Goal: Task Accomplishment & Management: Manage account settings

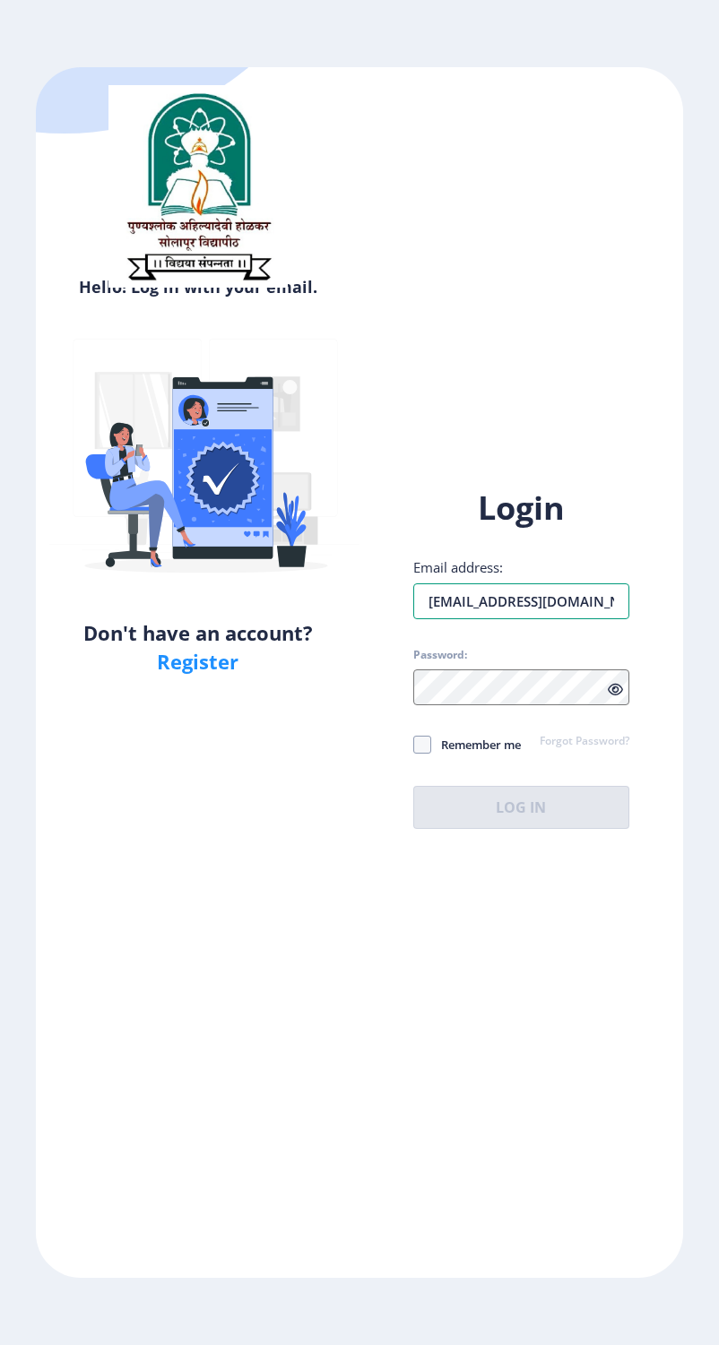
click at [580, 614] on input "[EMAIL_ADDRESS][DOMAIN_NAME]" at bounding box center [521, 601] width 216 height 36
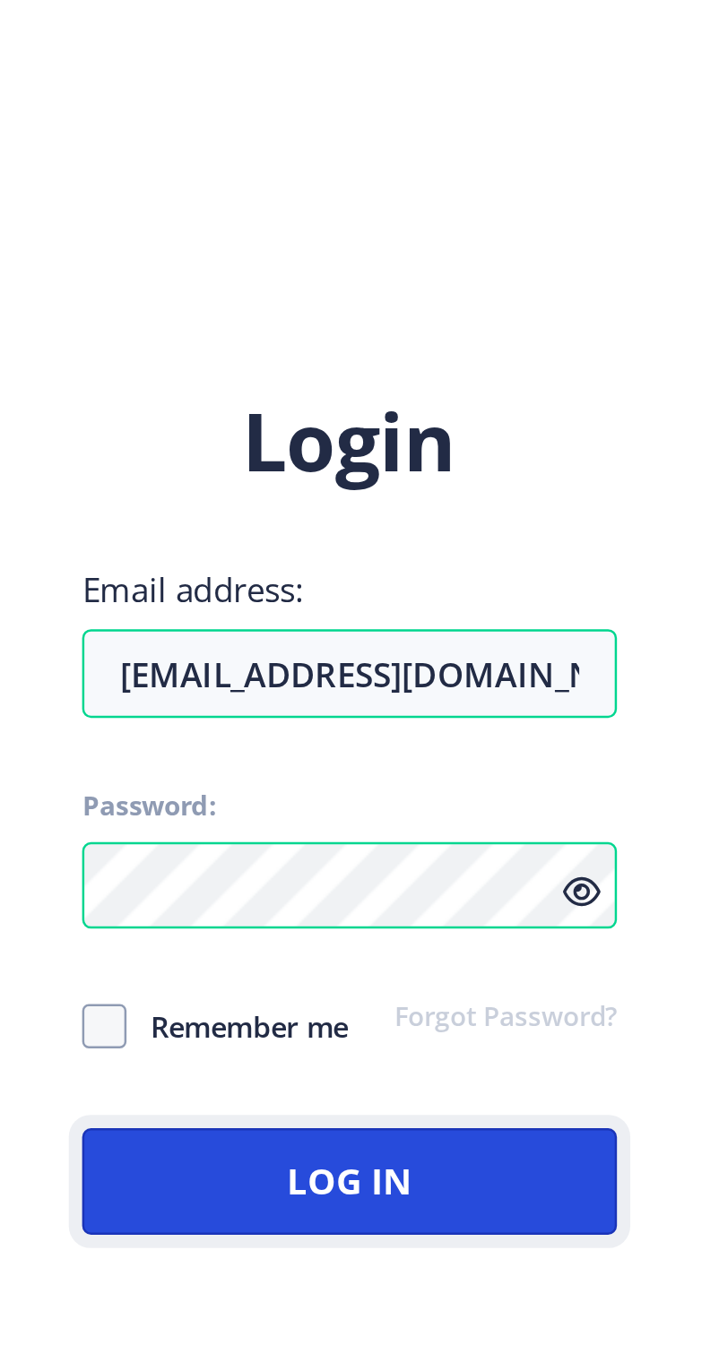
click at [629, 829] on button "Log In" at bounding box center [521, 807] width 216 height 43
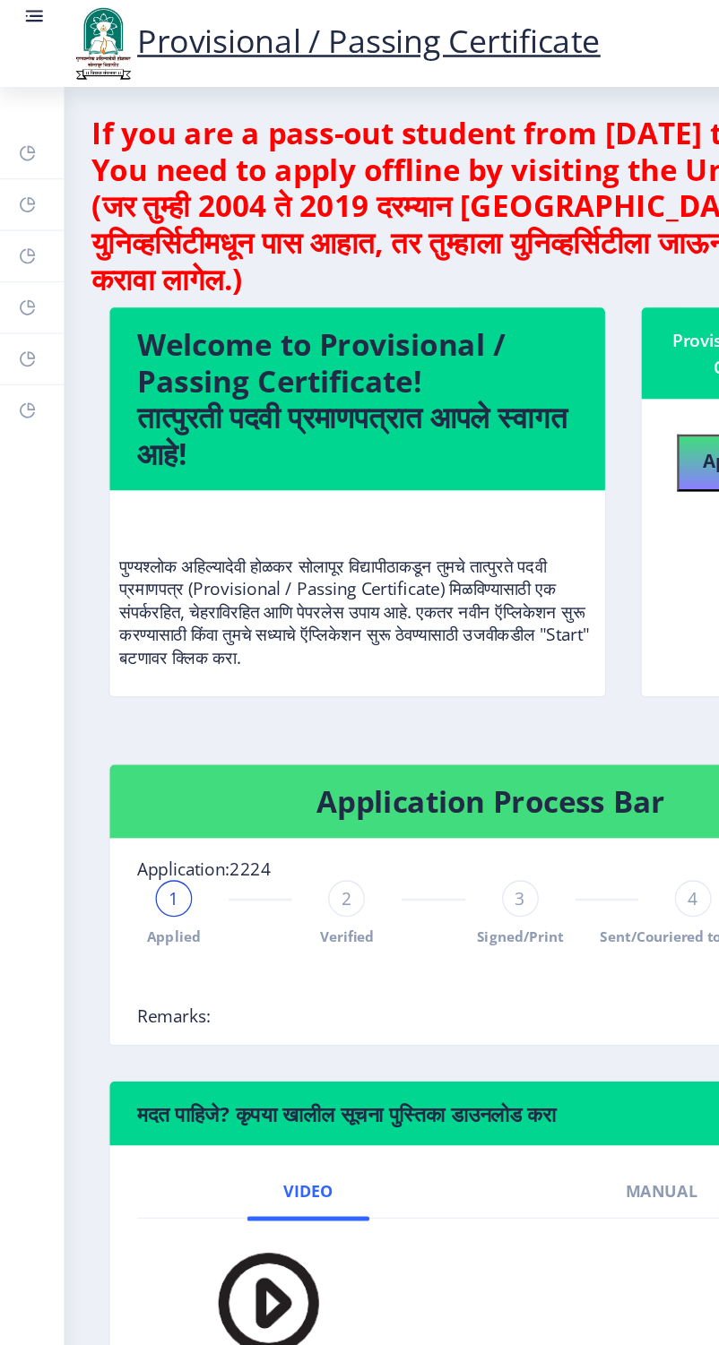
click at [36, 22] on rect at bounding box center [27, 13] width 18 height 18
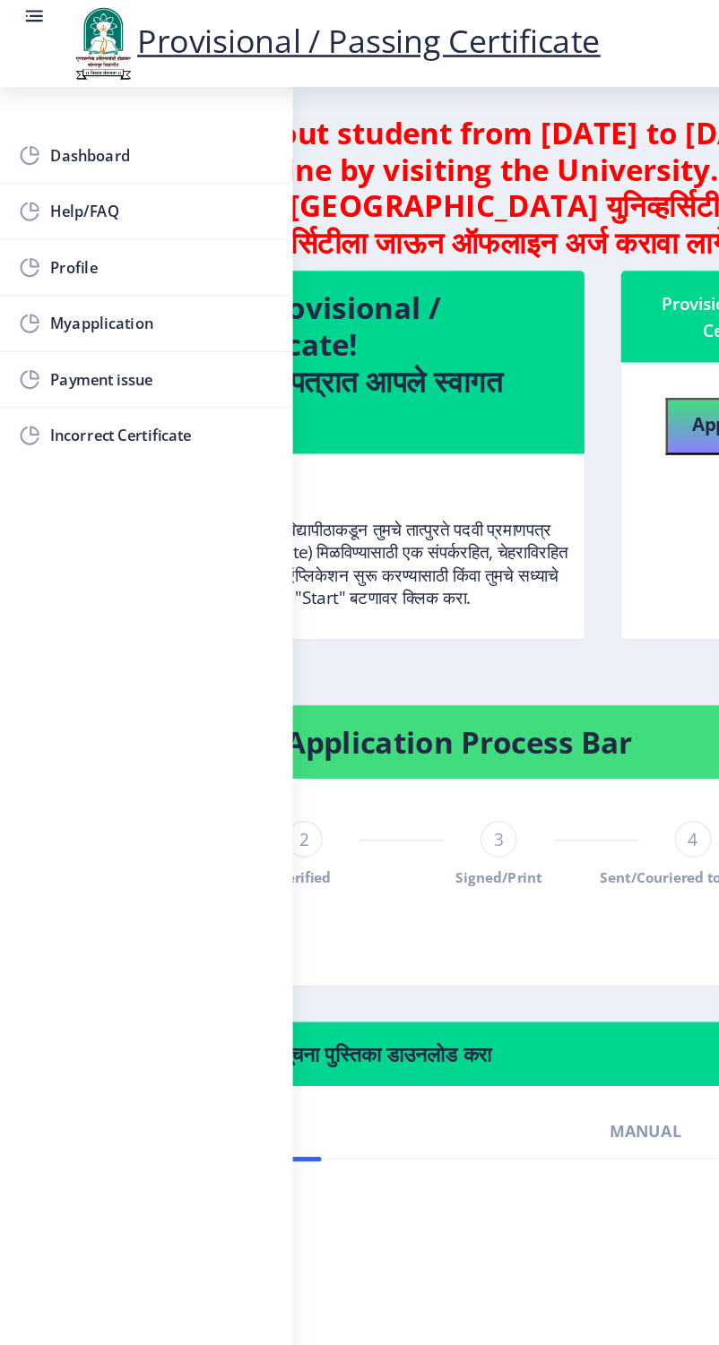
click at [39, 257] on span "Myapplication" at bounding box center [127, 254] width 176 height 22
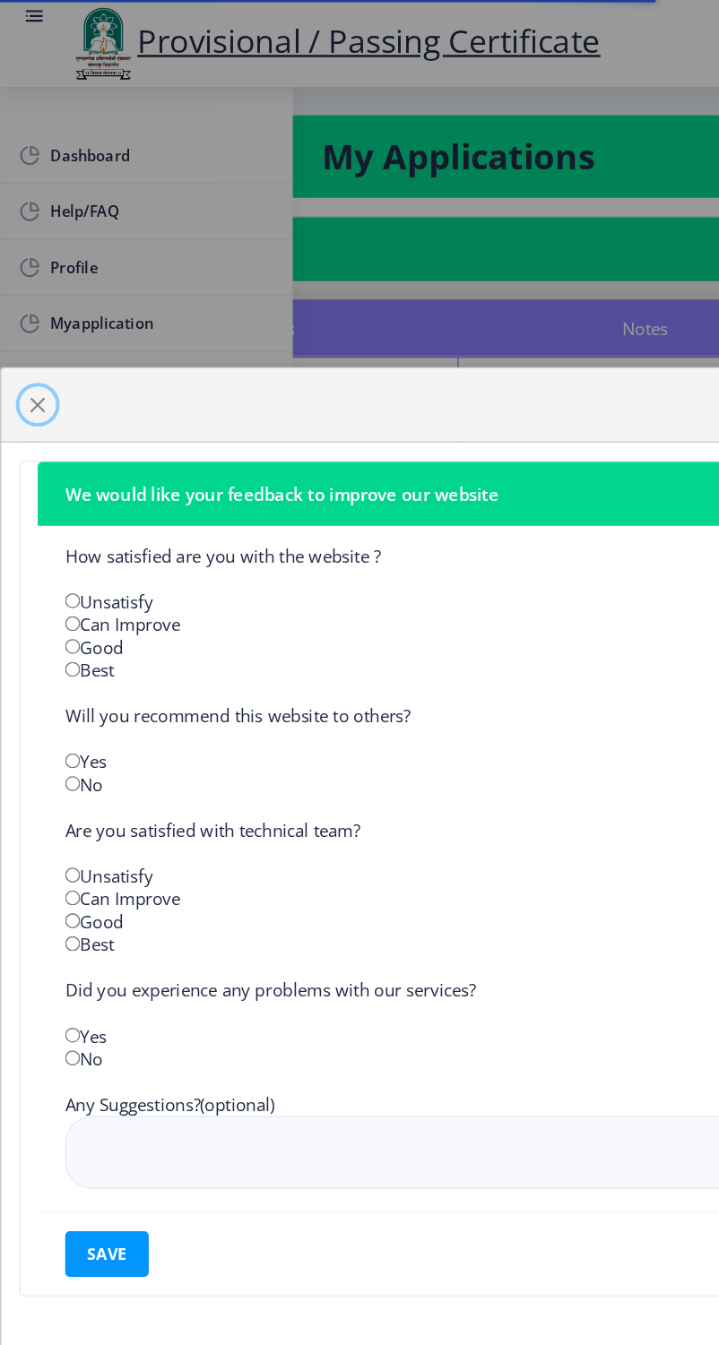
click at [37, 324] on span "button" at bounding box center [29, 317] width 14 height 14
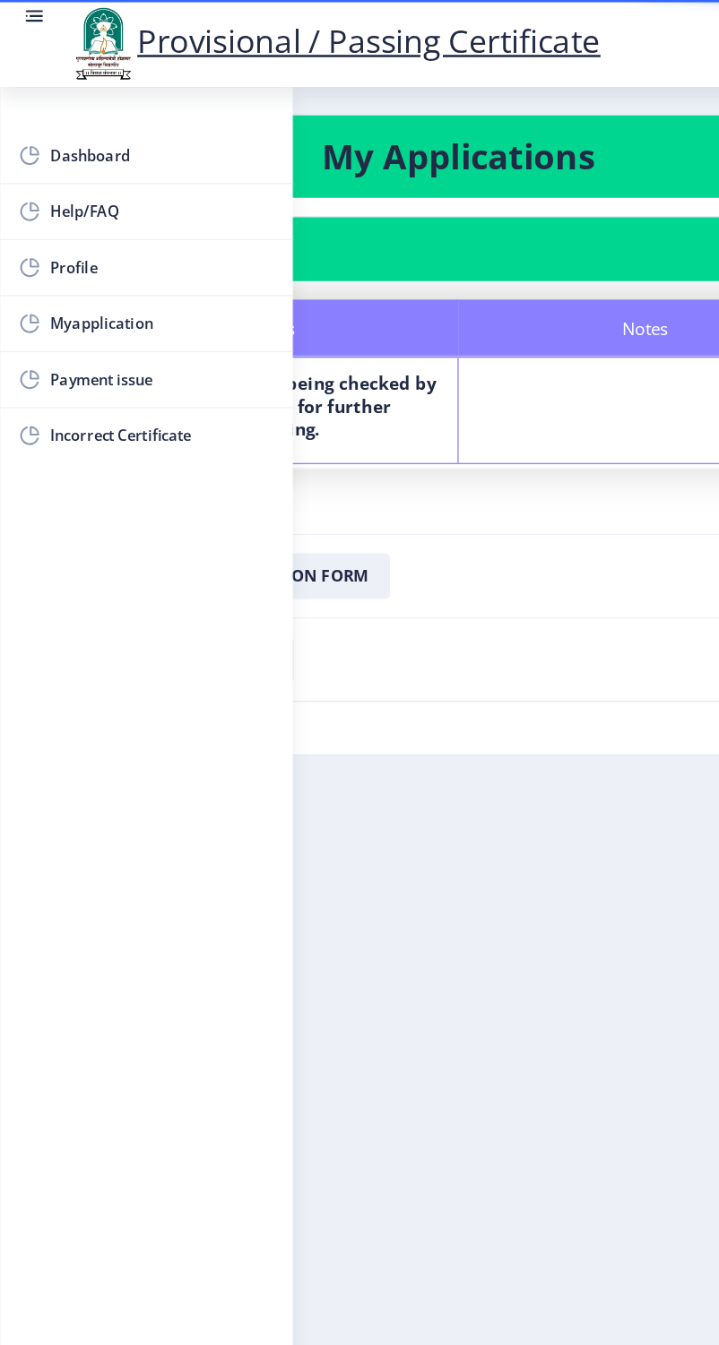
click at [104, 65] on img at bounding box center [81, 34] width 54 height 61
click at [36, 22] on rect at bounding box center [27, 13] width 18 height 18
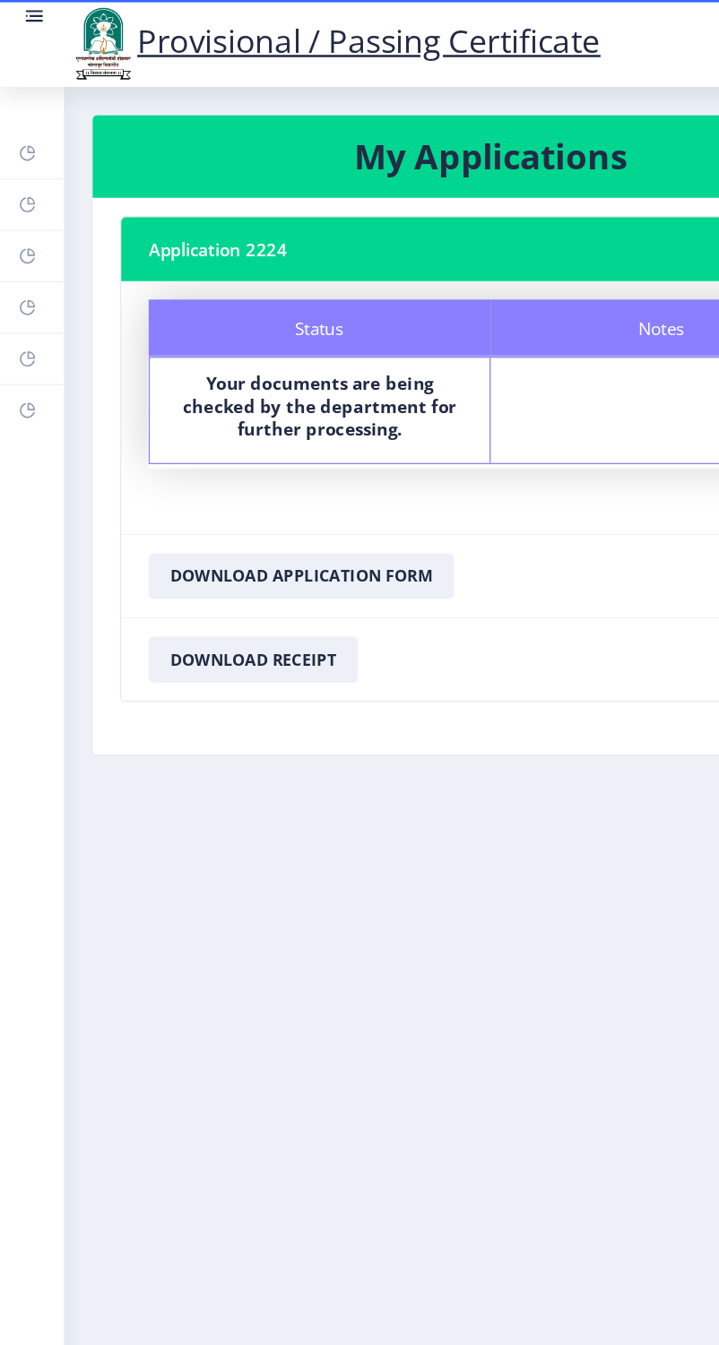
click at [29, 127] on rect at bounding box center [21, 120] width 14 height 14
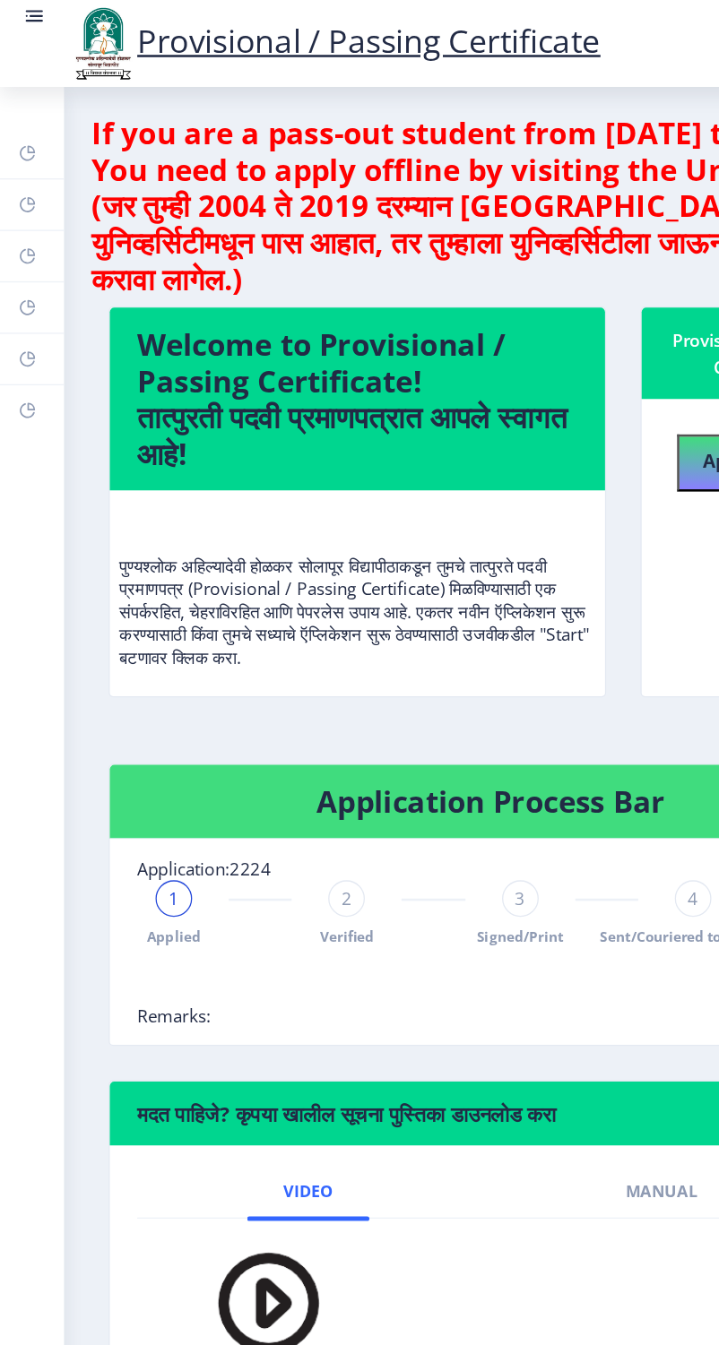
click at [36, 22] on rect at bounding box center [27, 13] width 18 height 18
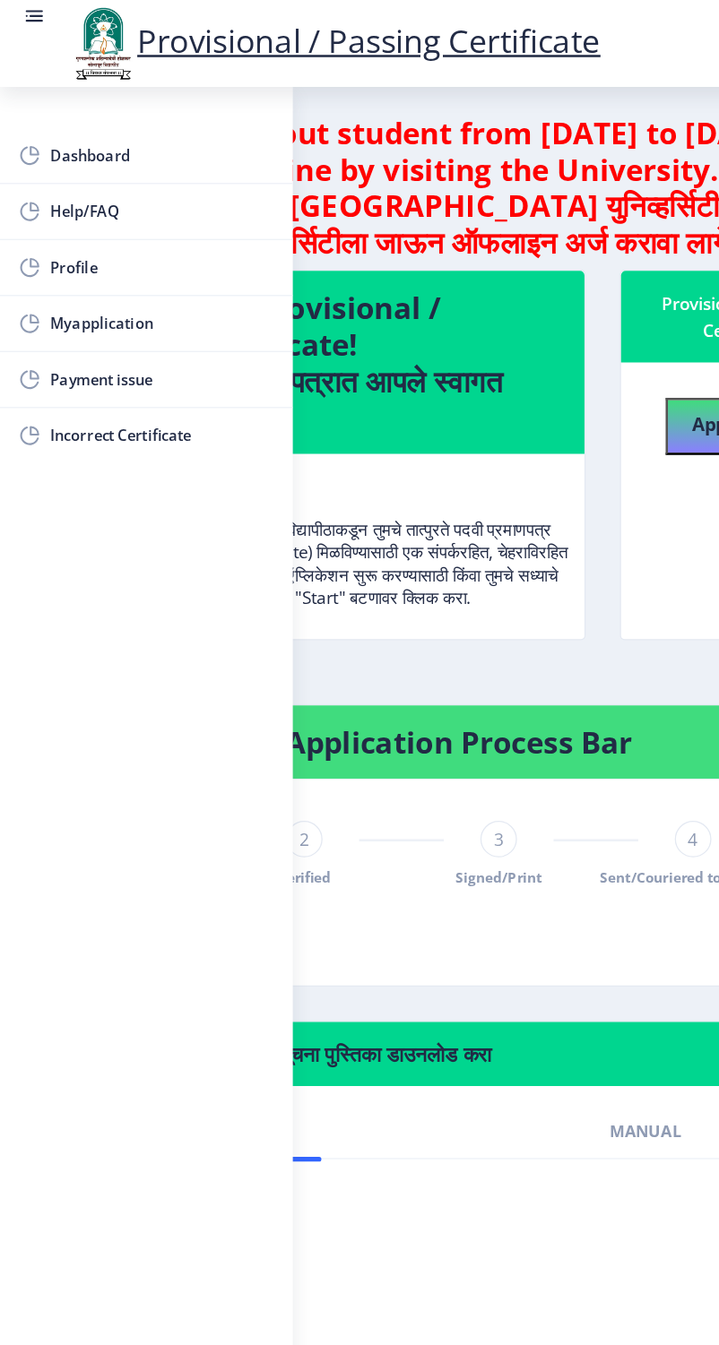
click at [82, 349] on span "Incorrect Certificate" at bounding box center [127, 342] width 176 height 22
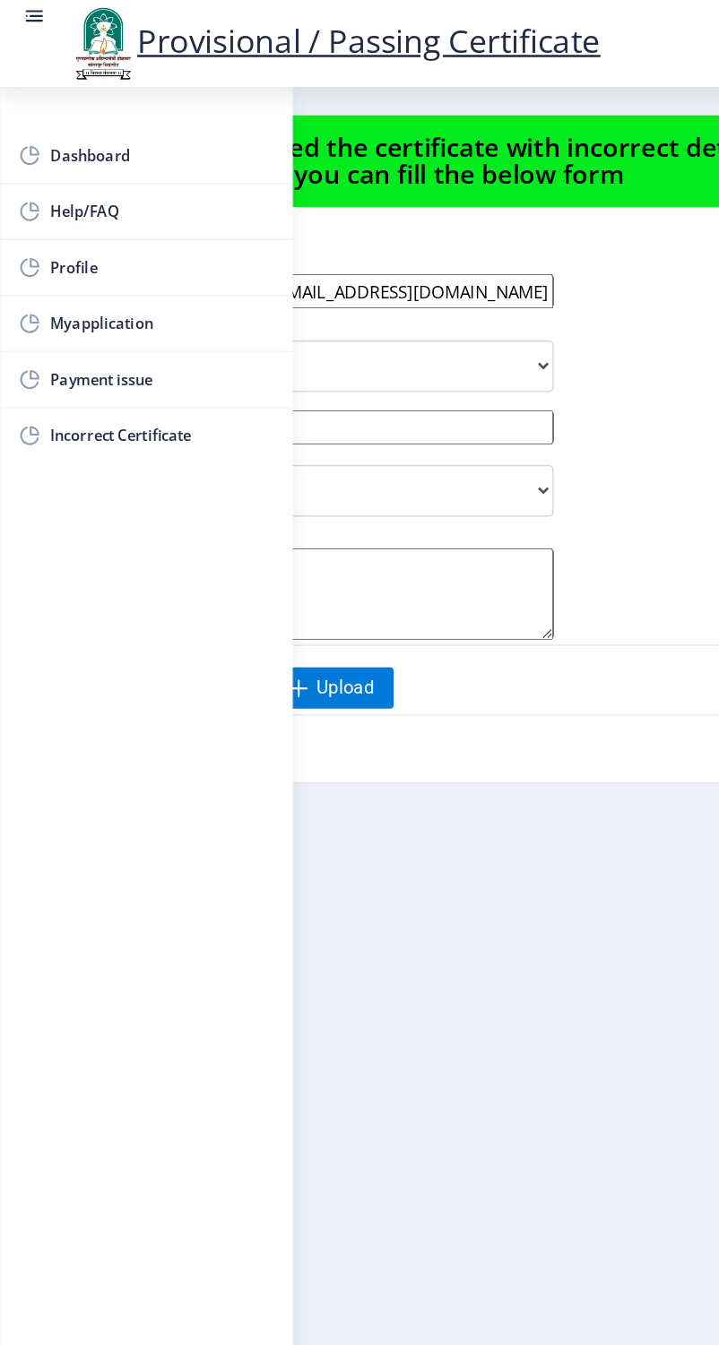
click at [35, 22] on rect at bounding box center [27, 13] width 18 height 18
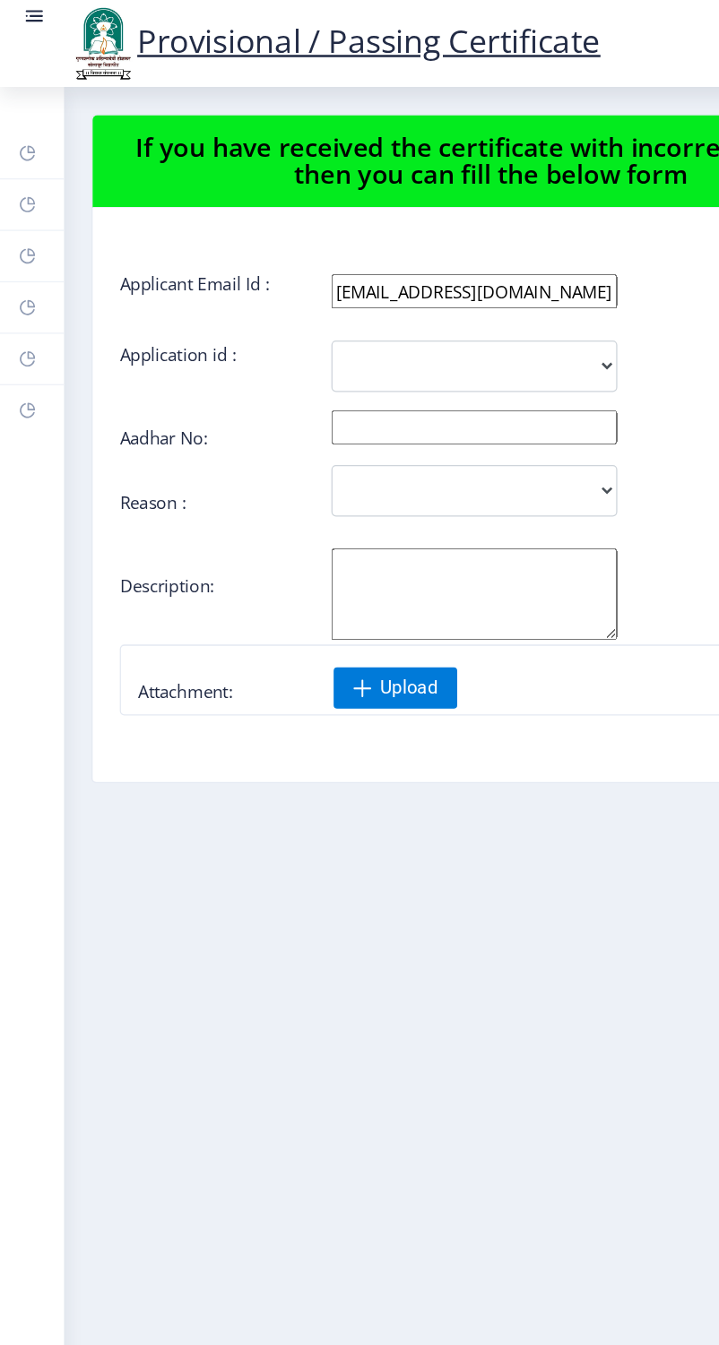
click at [36, 22] on rect at bounding box center [27, 13] width 18 height 18
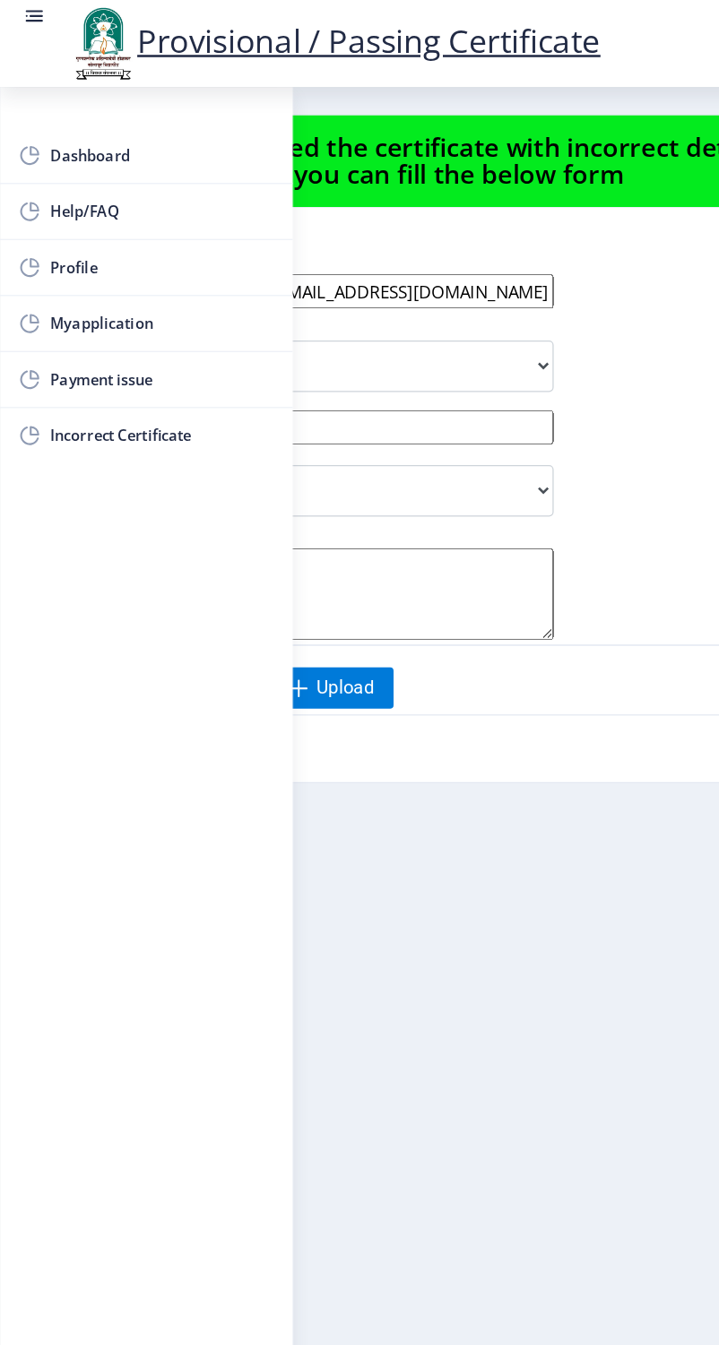
click at [57, 303] on span "Payment issue" at bounding box center [127, 298] width 176 height 22
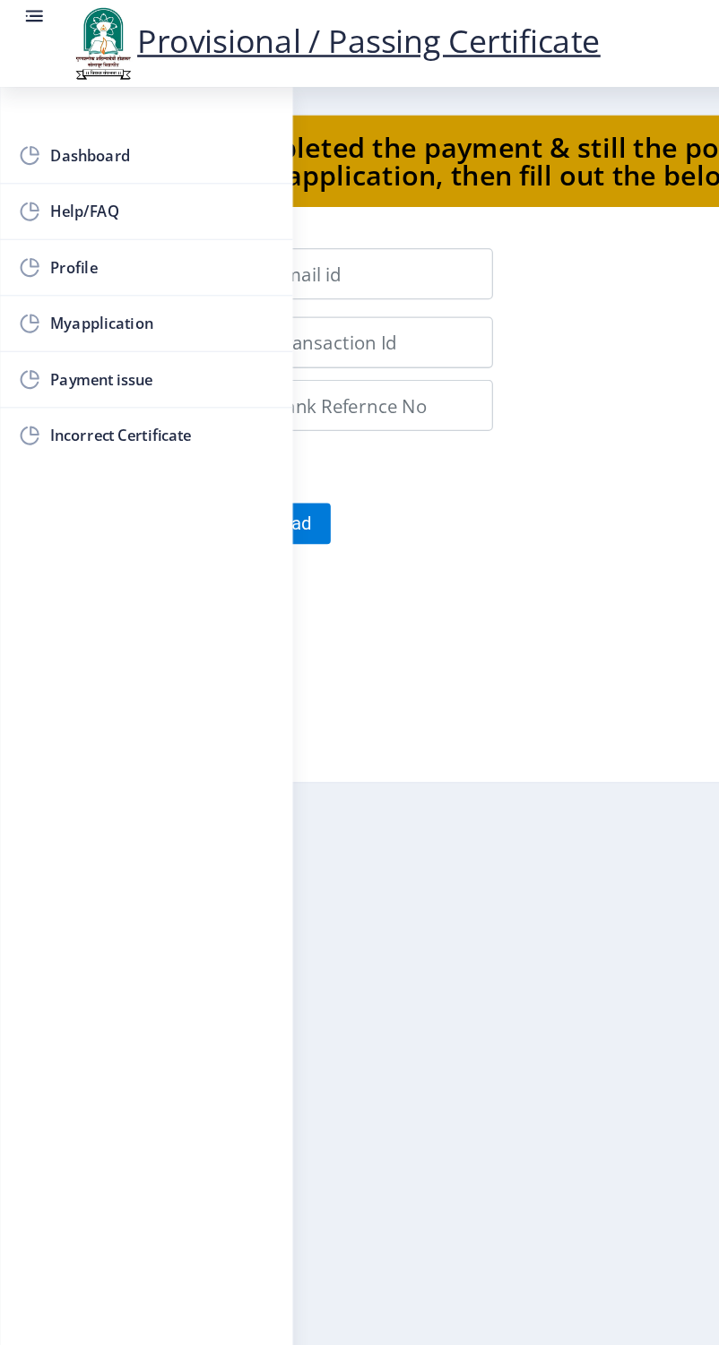
click at [35, 22] on rect at bounding box center [27, 13] width 18 height 18
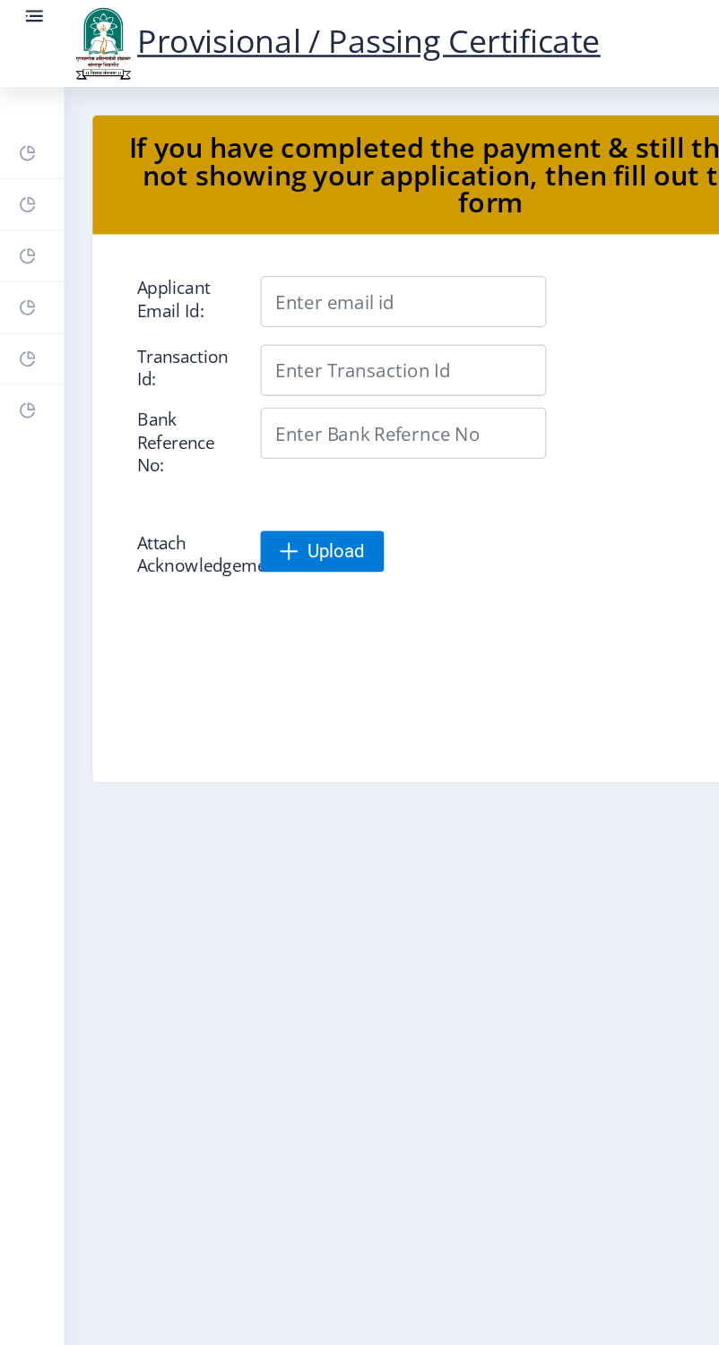
click at [35, 22] on rect at bounding box center [27, 13] width 18 height 18
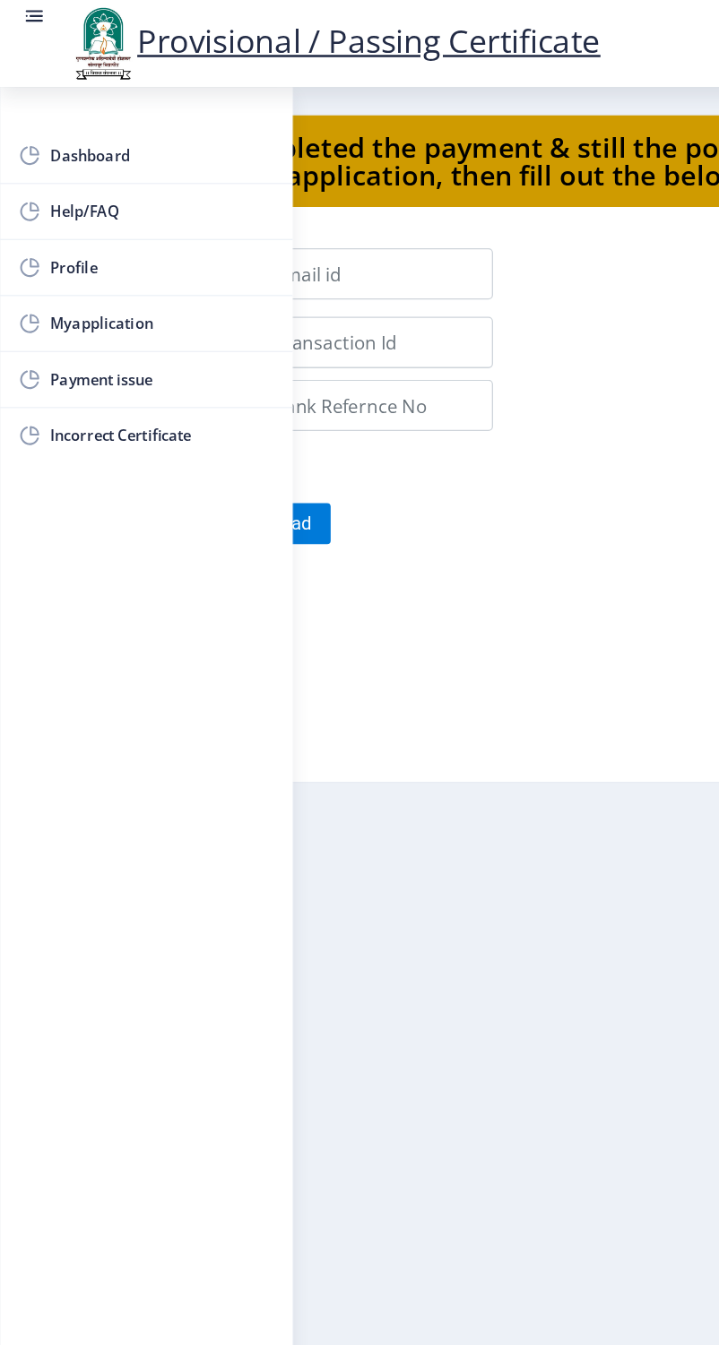
click at [55, 259] on span "Myapplication" at bounding box center [127, 254] width 176 height 22
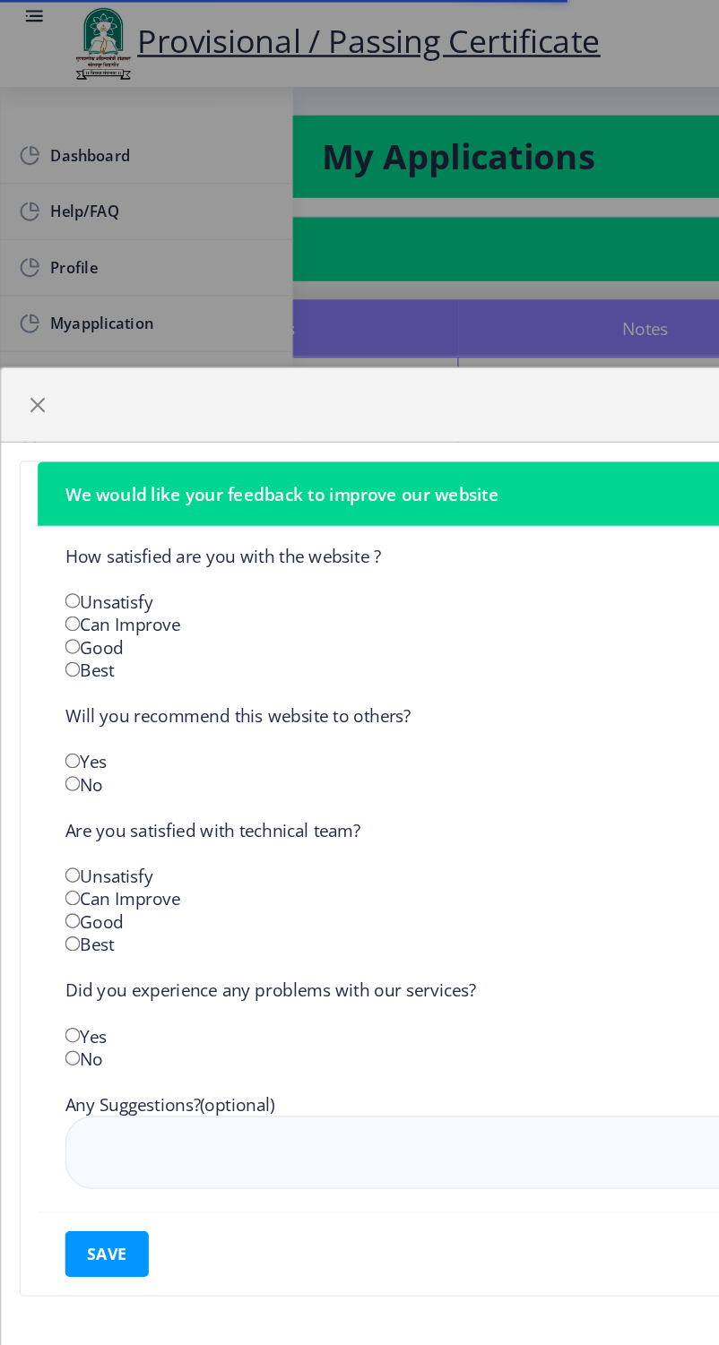
click at [26, 33] on div "We would like your feedback to improve our website How satisfied are you with t…" at bounding box center [359, 672] width 719 height 1345
click at [36, 319] on span "button" at bounding box center [29, 317] width 14 height 14
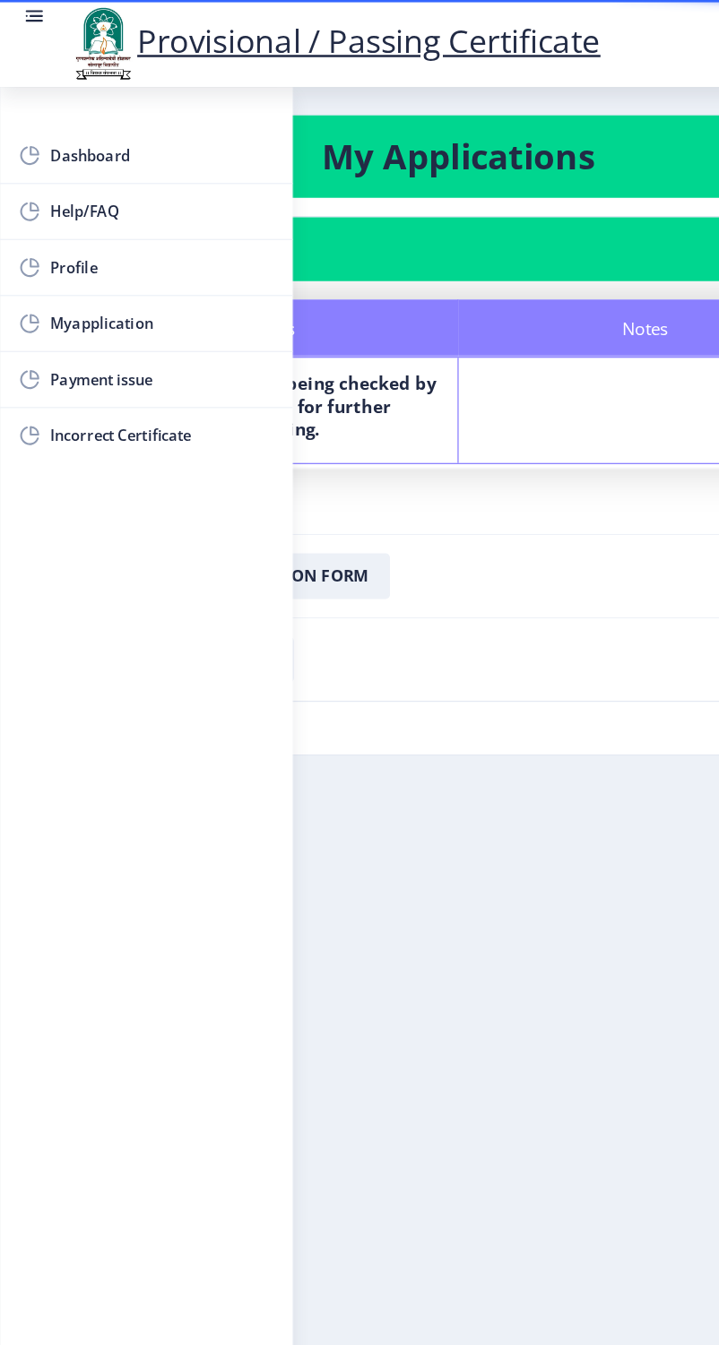
click at [35, 22] on rect at bounding box center [27, 13] width 18 height 18
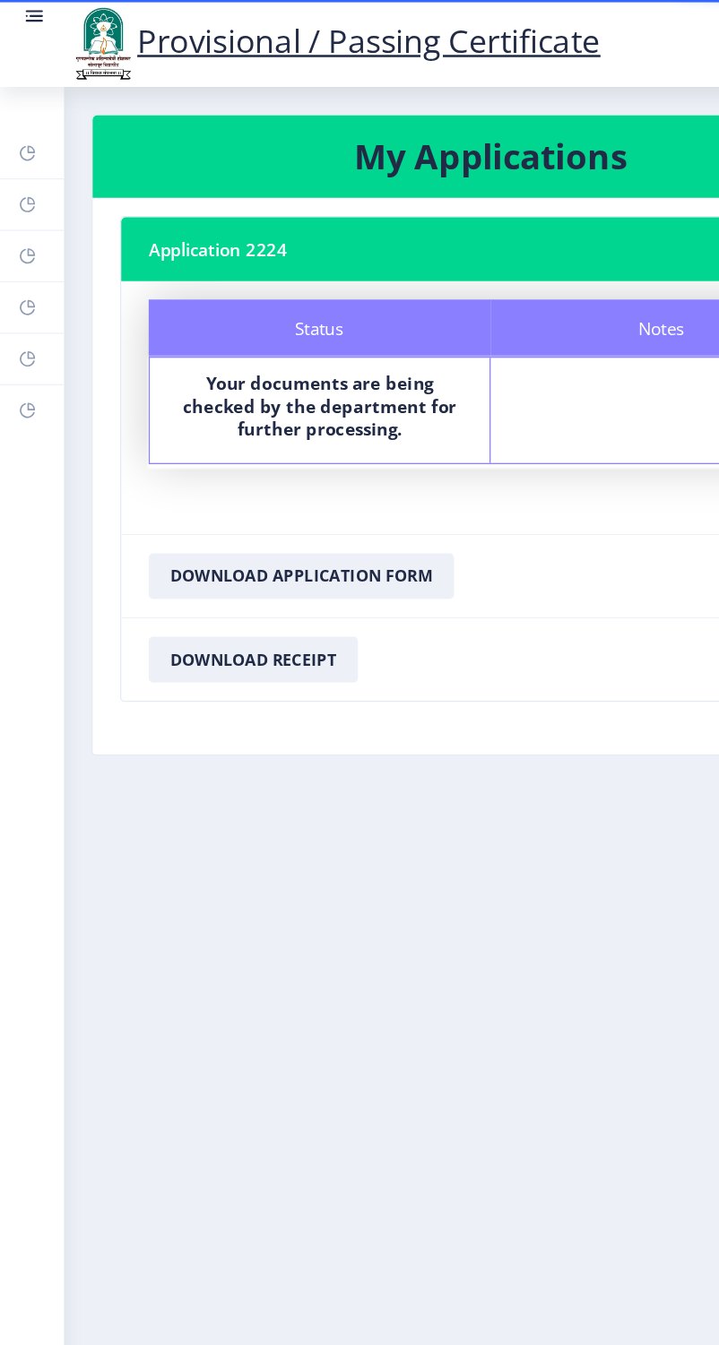
click at [19, 19] on rect at bounding box center [27, 13] width 18 height 18
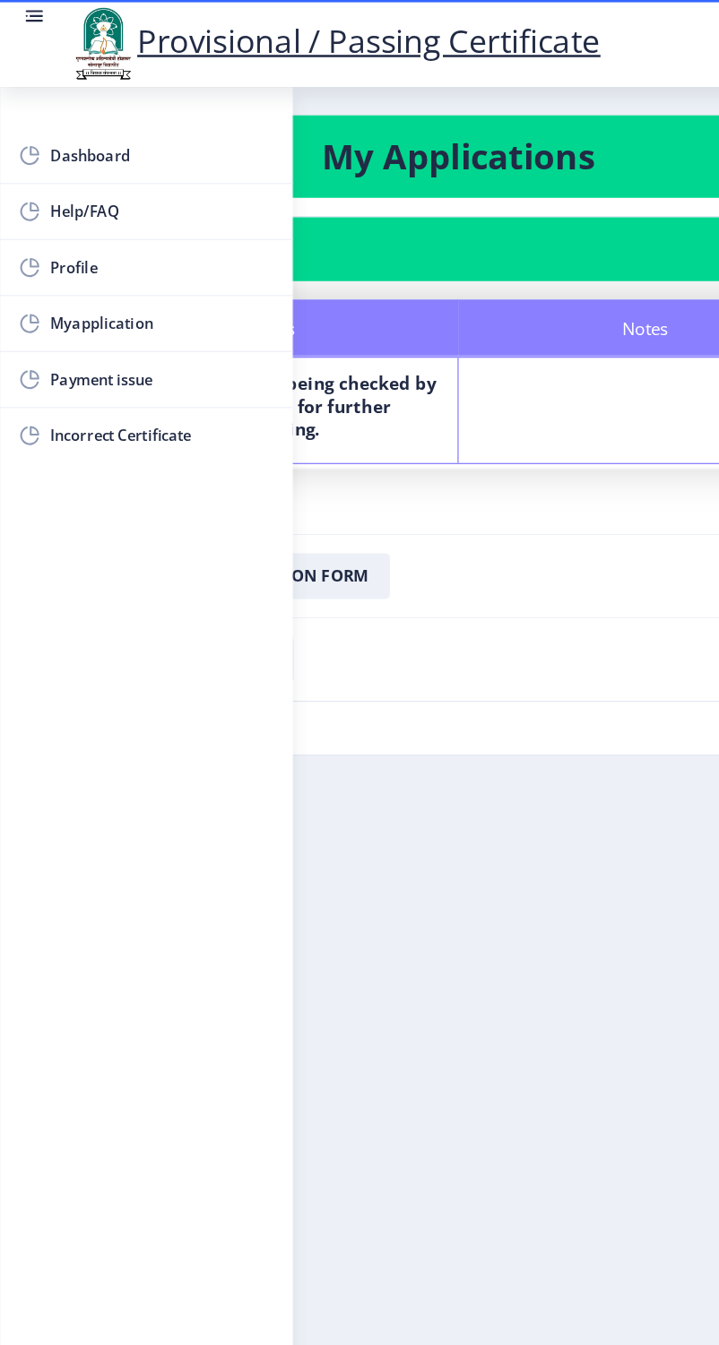
click at [104, 56] on img at bounding box center [81, 34] width 54 height 61
click at [22, 22] on rect at bounding box center [27, 13] width 18 height 18
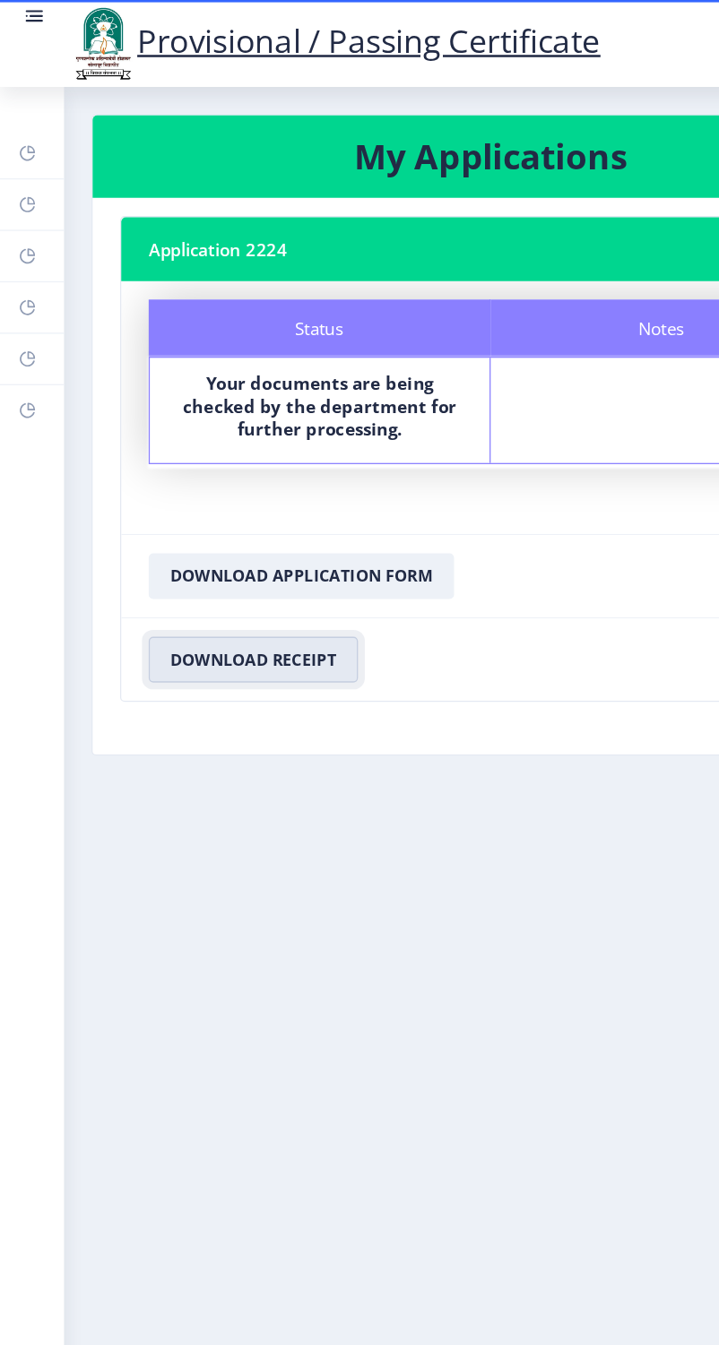
click at [237, 516] on button "Download Receipt" at bounding box center [199, 517] width 164 height 36
click at [104, 61] on img at bounding box center [81, 34] width 54 height 61
click at [104, 26] on img at bounding box center [81, 34] width 54 height 61
click at [34, 19] on rect at bounding box center [27, 13] width 18 height 18
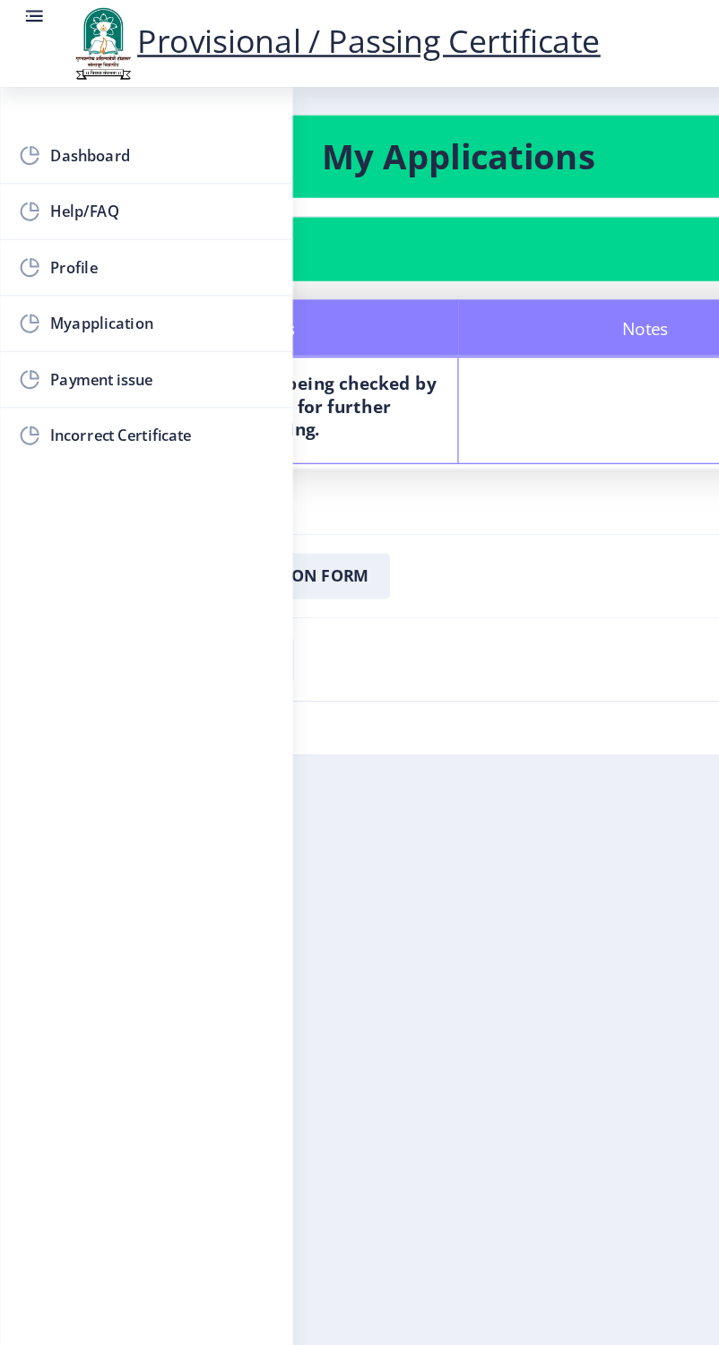
click at [75, 205] on span "Profile" at bounding box center [127, 210] width 176 height 22
select select
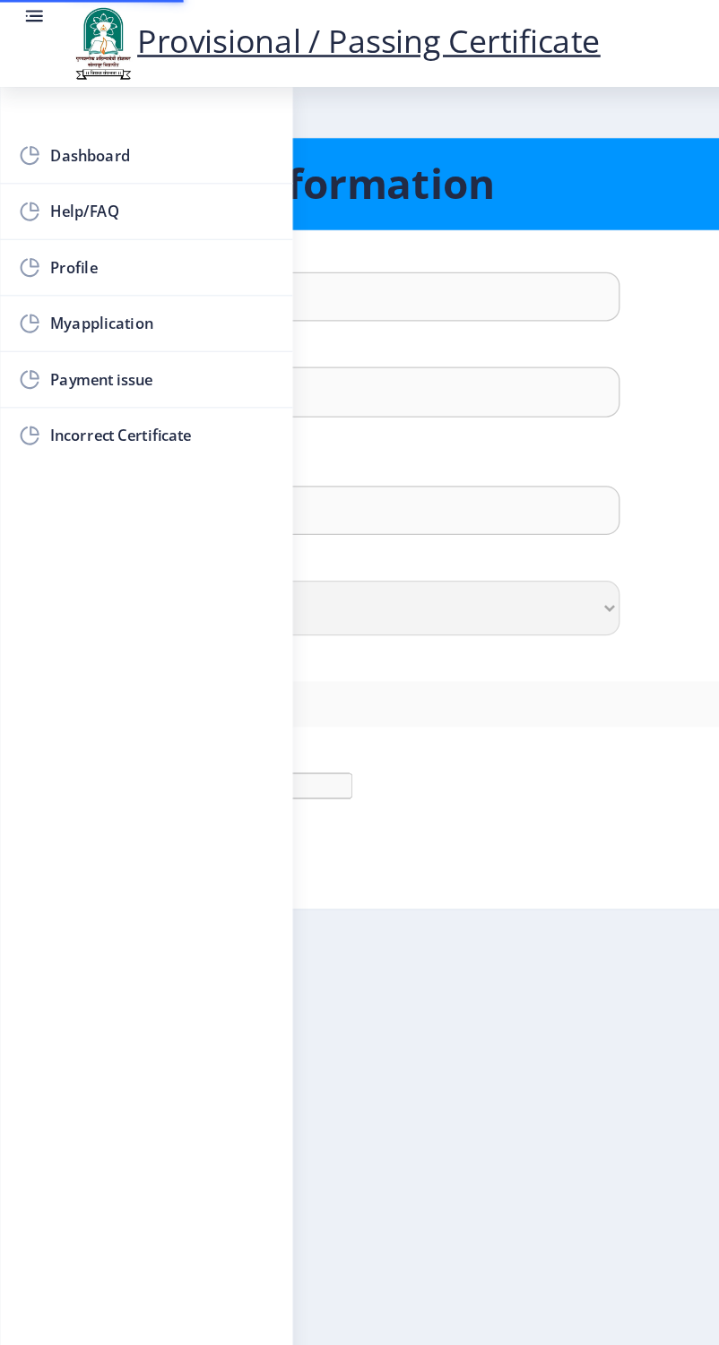
type input "RAM"
type input "PASWAN"
type input "[PERSON_NAME]"
select select "[DEMOGRAPHIC_DATA]"
type input "[EMAIL_ADDRESS][DOMAIN_NAME]"
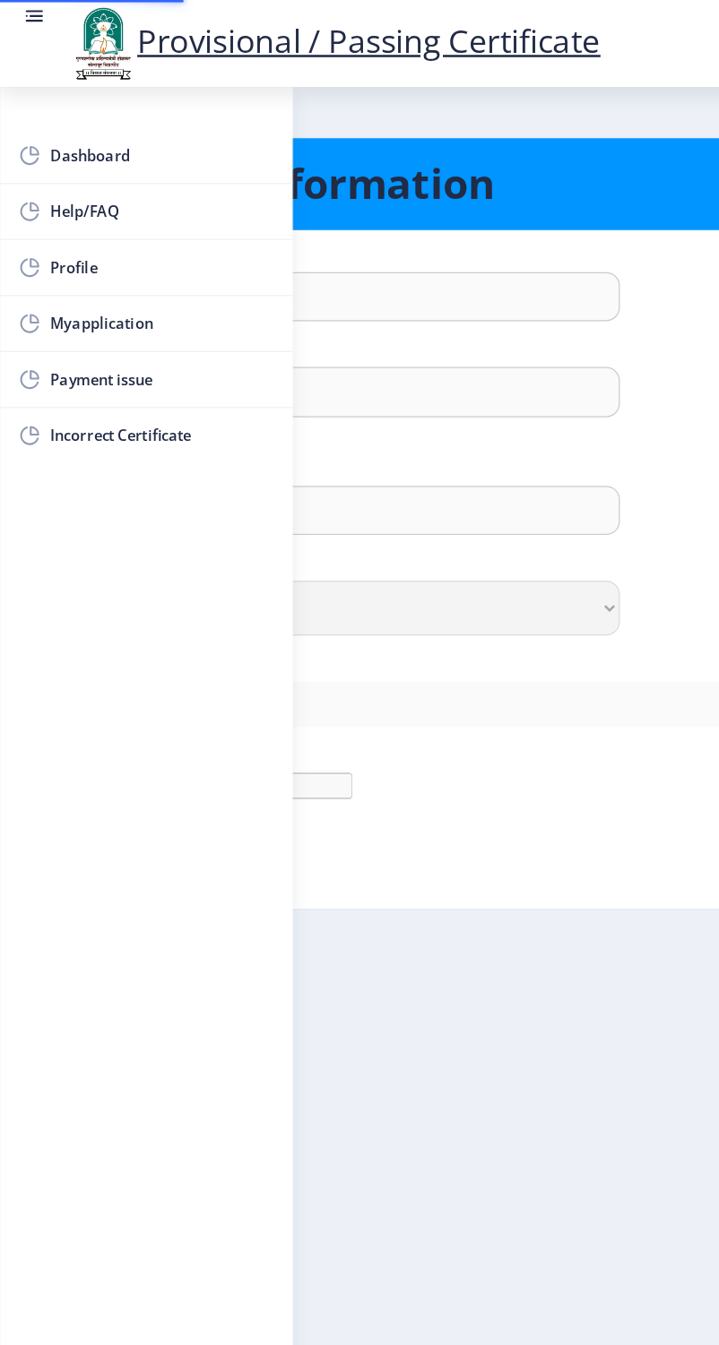
type input "9284253335"
click at [104, 65] on img at bounding box center [81, 34] width 54 height 61
click at [104, 48] on img at bounding box center [81, 34] width 54 height 61
click at [104, 50] on img at bounding box center [81, 34] width 54 height 61
click at [32, 19] on rect at bounding box center [27, 13] width 18 height 18
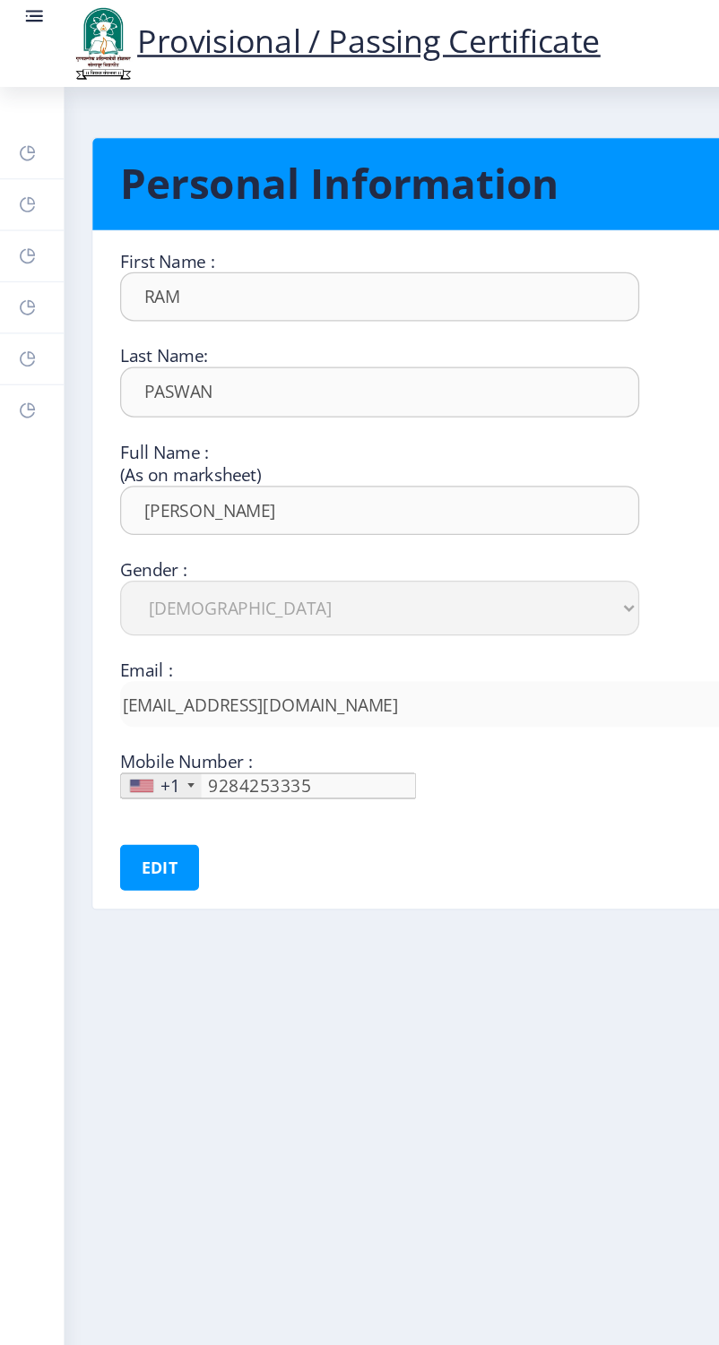
click at [104, 65] on img at bounding box center [81, 34] width 54 height 61
click at [36, 22] on rect at bounding box center [27, 13] width 18 height 18
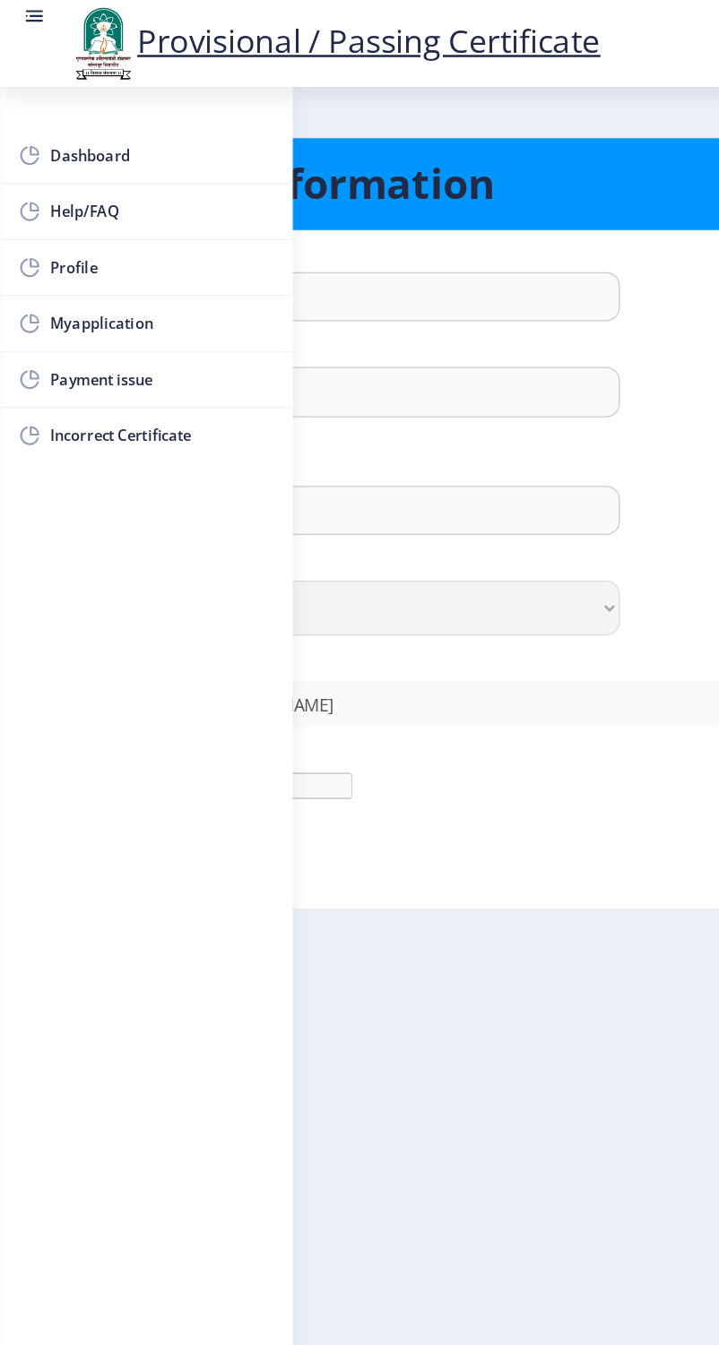
click at [36, 22] on rect at bounding box center [27, 13] width 18 height 18
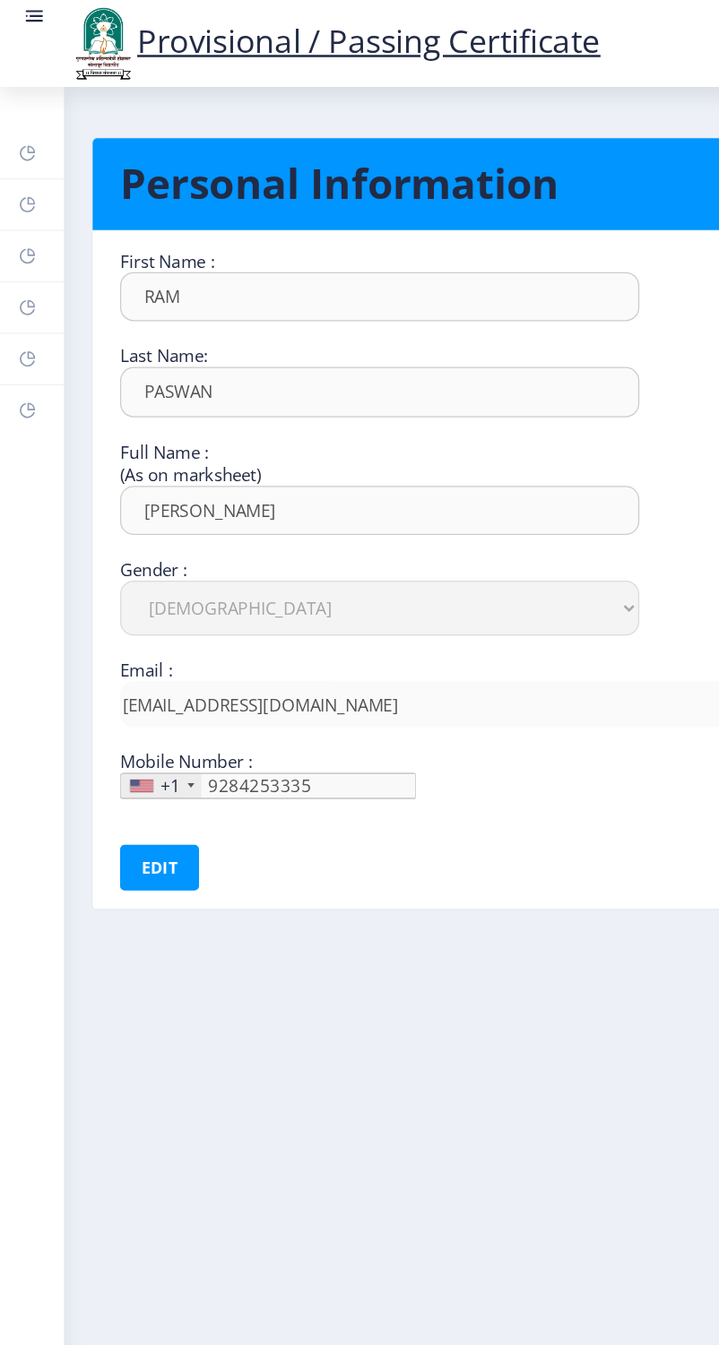
click at [35, 22] on rect at bounding box center [27, 13] width 18 height 18
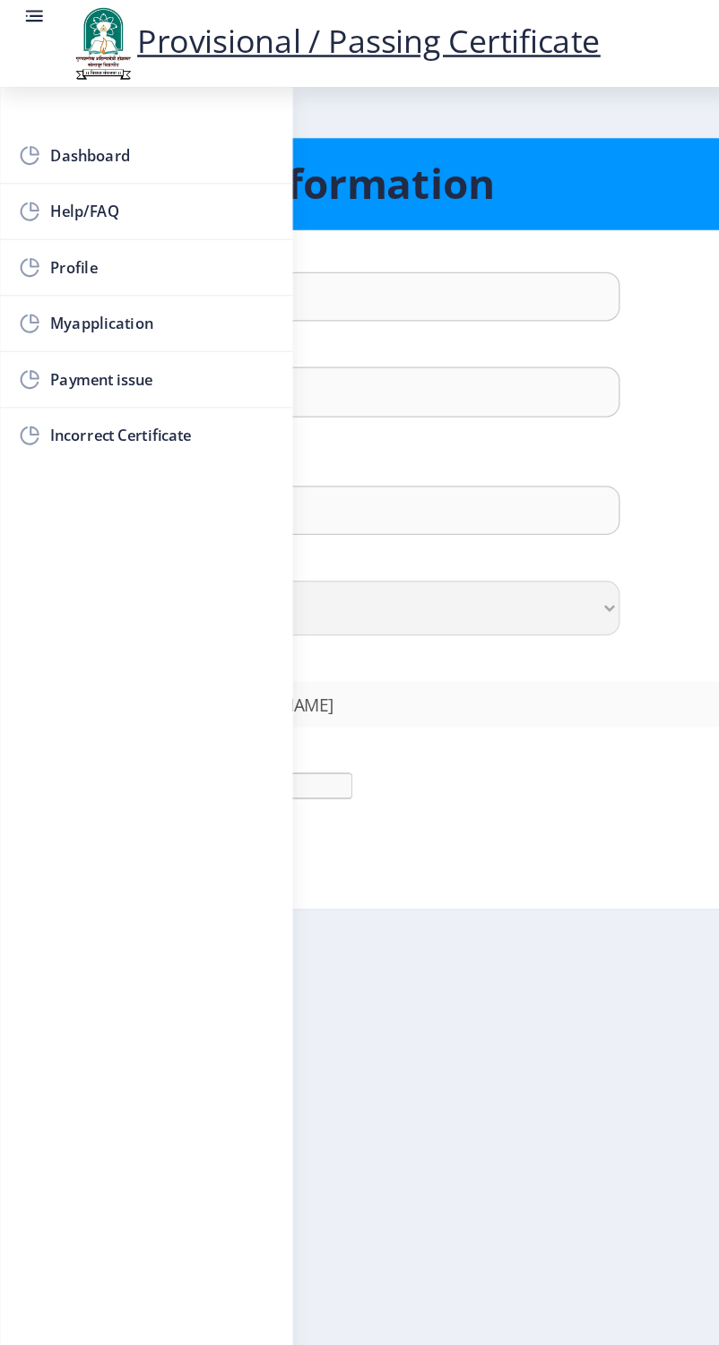
click at [32, 131] on rect at bounding box center [23, 122] width 18 height 18
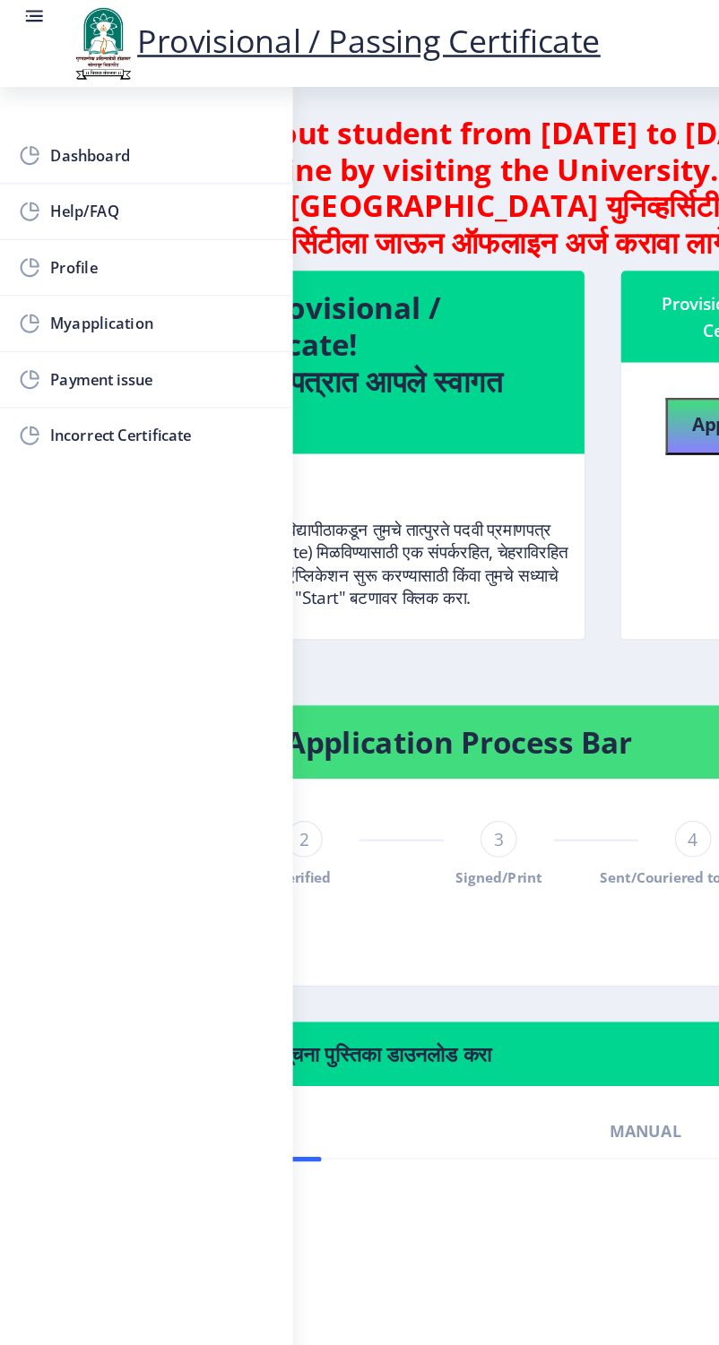
click at [36, 22] on rect at bounding box center [27, 13] width 18 height 18
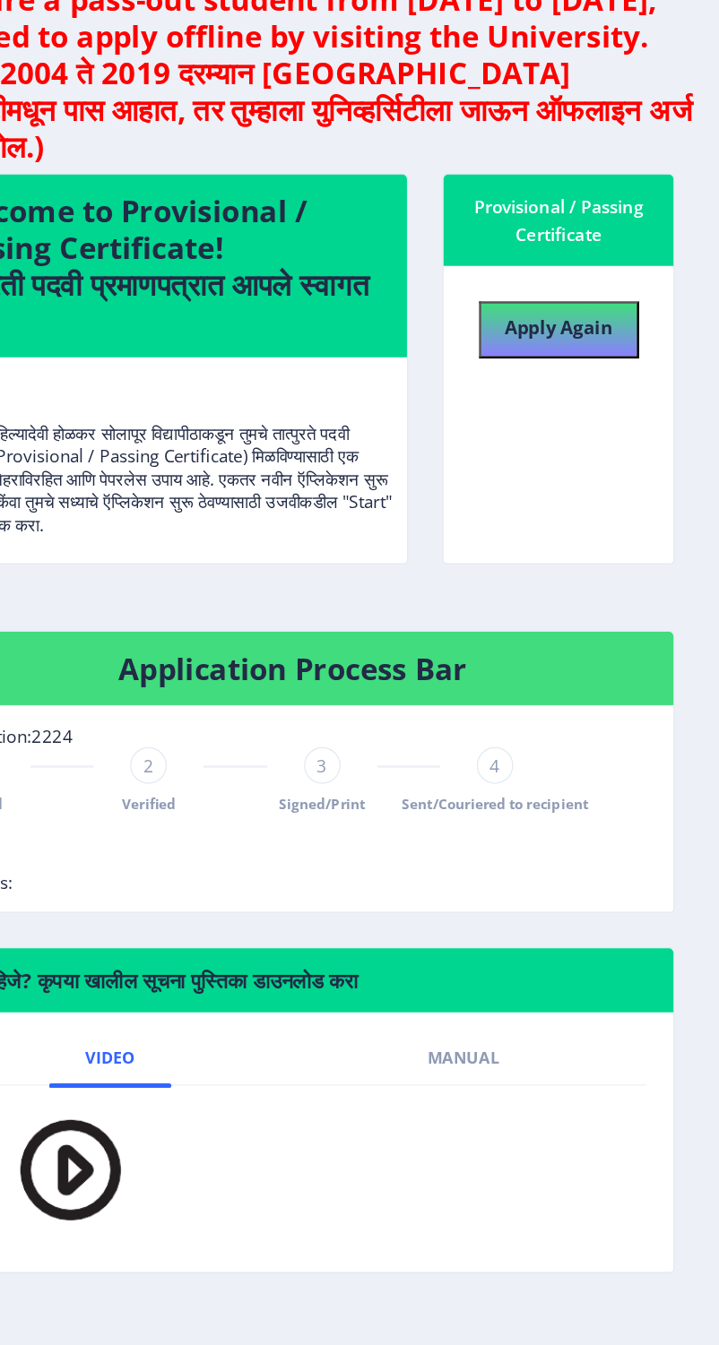
click at [547, 696] on span "4" at bounding box center [543, 705] width 8 height 18
click at [540, 696] on span "4" at bounding box center [543, 705] width 8 height 18
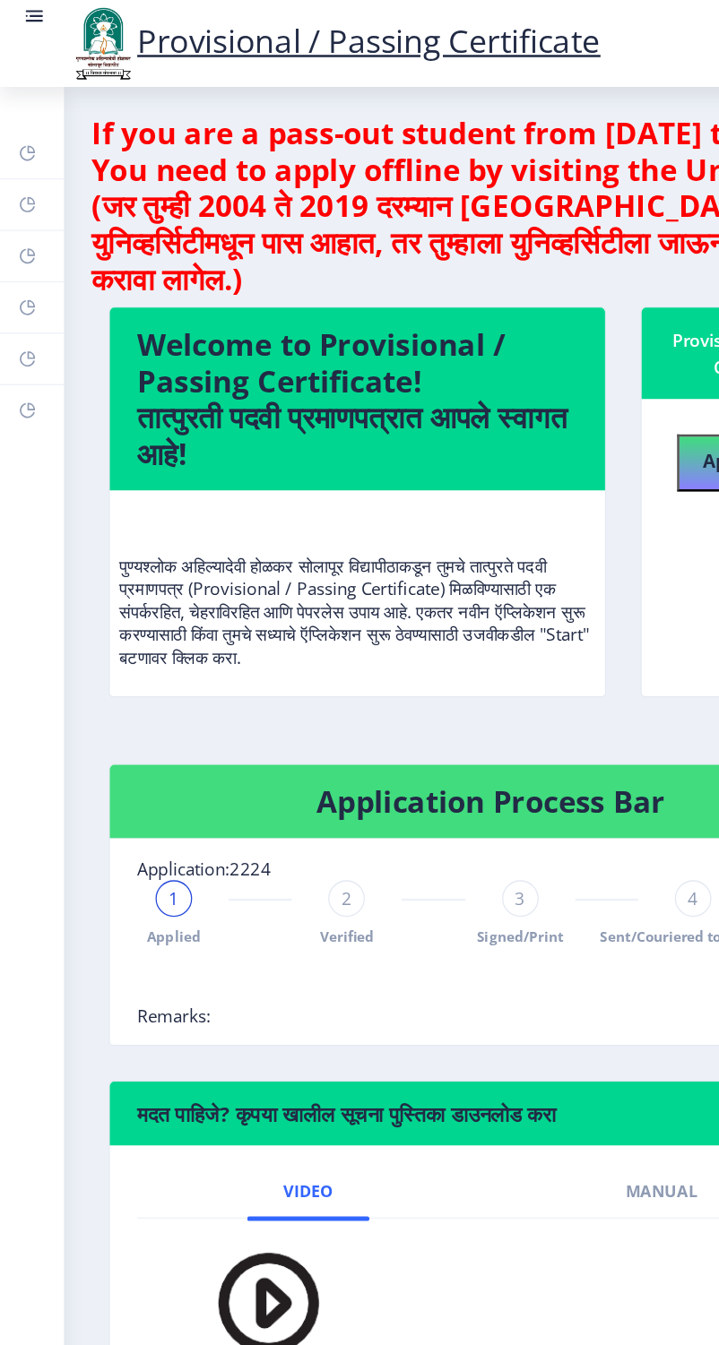
click at [35, 22] on rect at bounding box center [27, 13] width 18 height 18
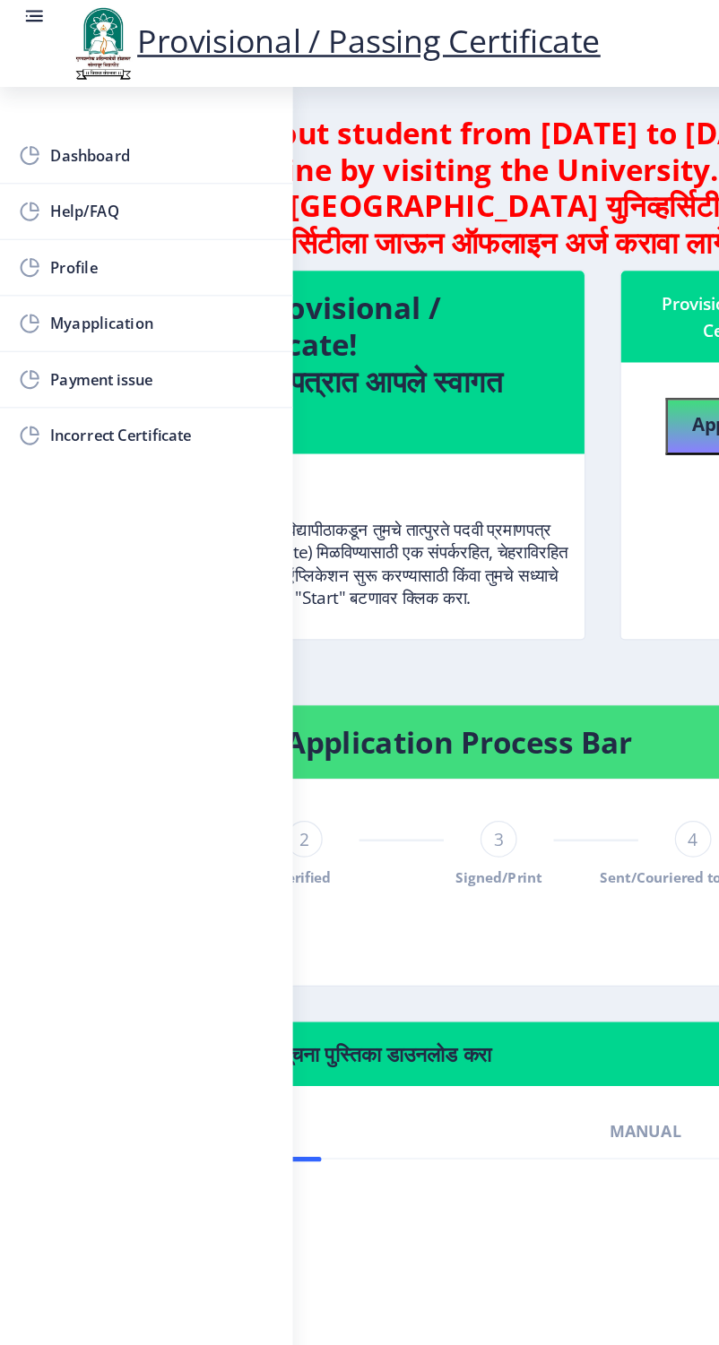
click at [32, 175] on rect at bounding box center [23, 166] width 18 height 18
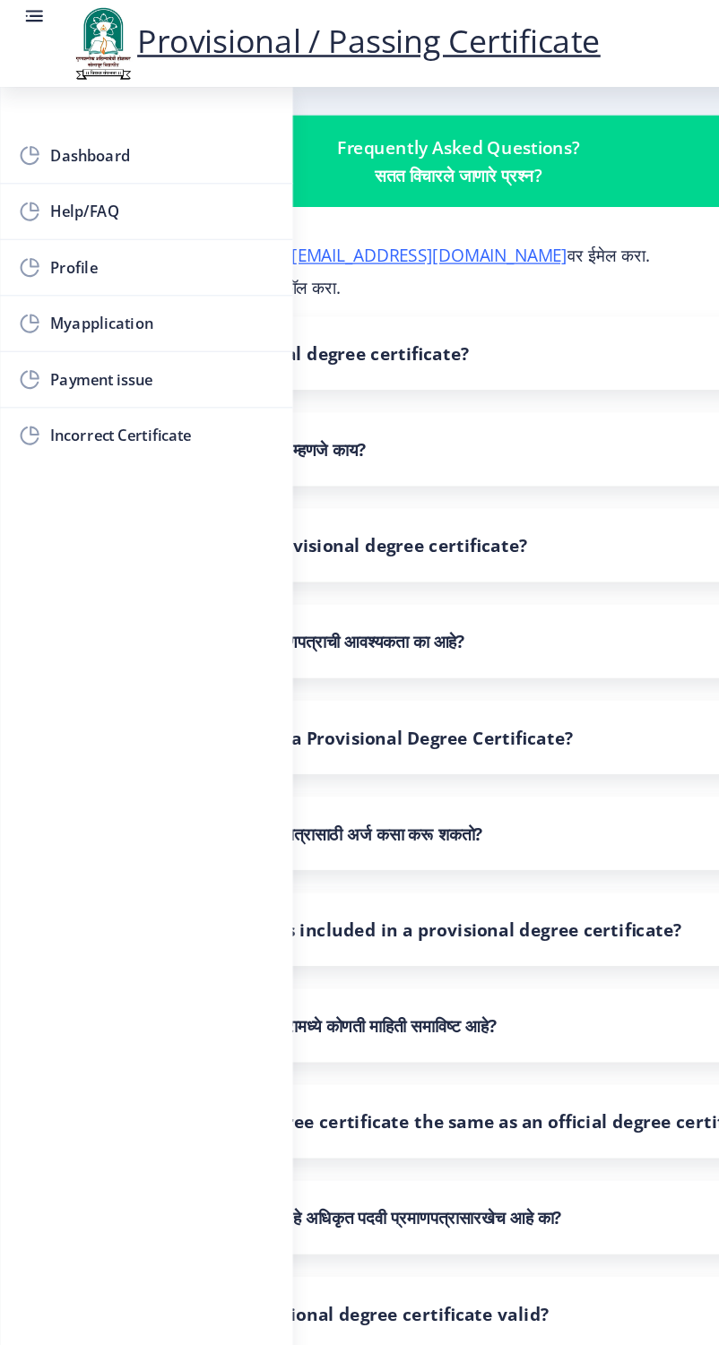
click at [36, 22] on rect at bounding box center [27, 13] width 18 height 18
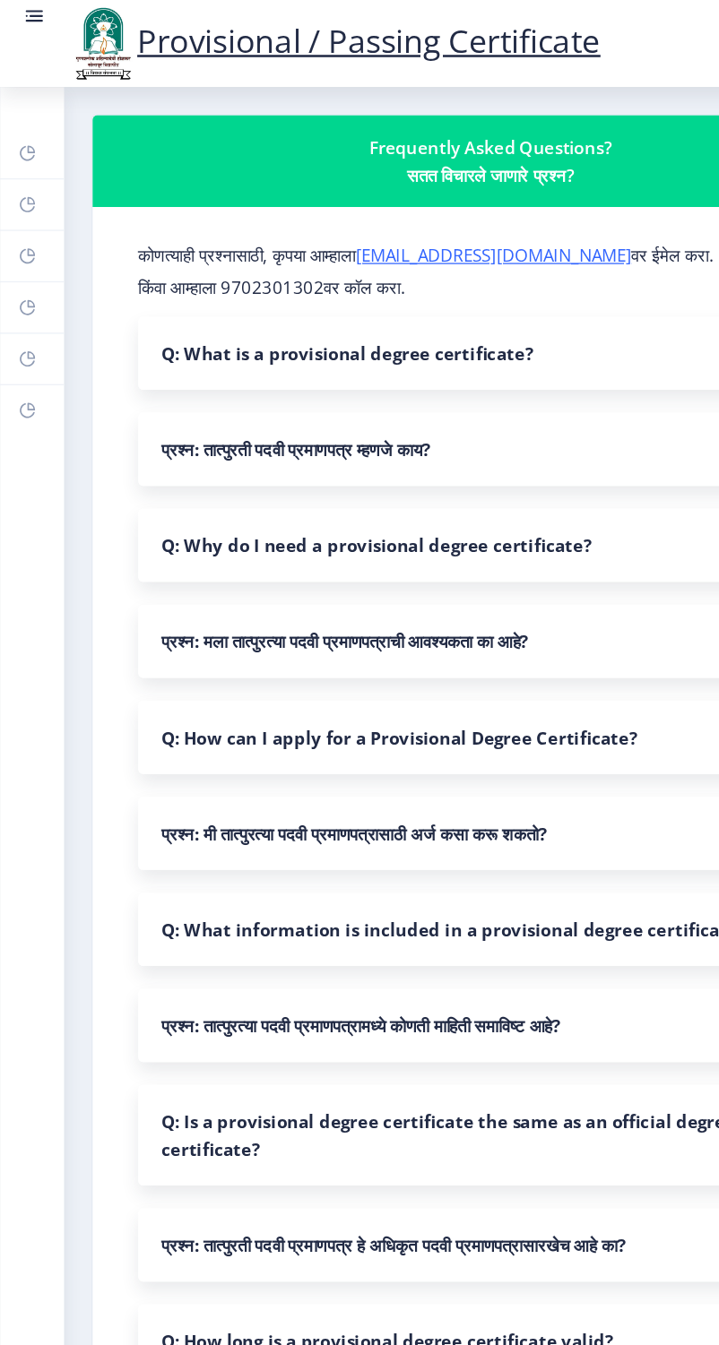
click at [35, 22] on rect at bounding box center [27, 13] width 18 height 18
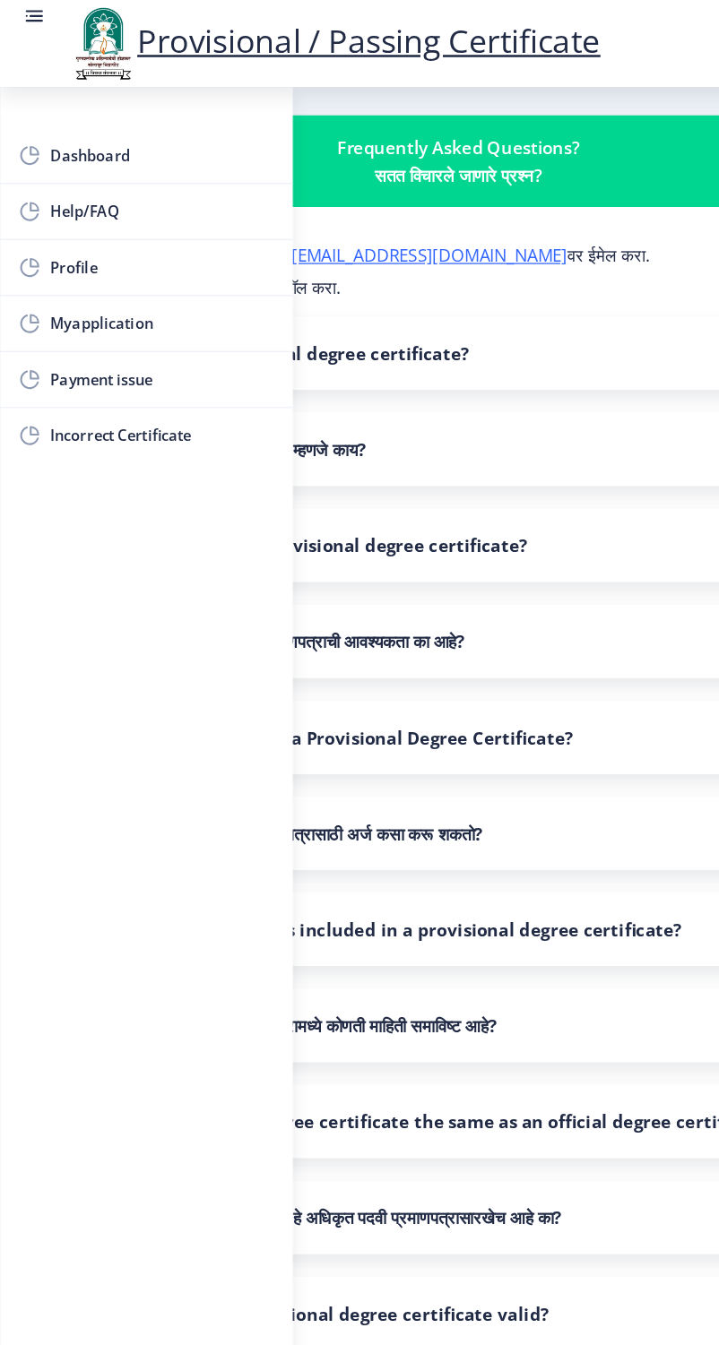
click at [499, 342] on nb-accordion-item-header "प्रश्न: तात्पुरती पदवी प्रमाणपत्र म्हणजे काय?" at bounding box center [359, 352] width 602 height 57
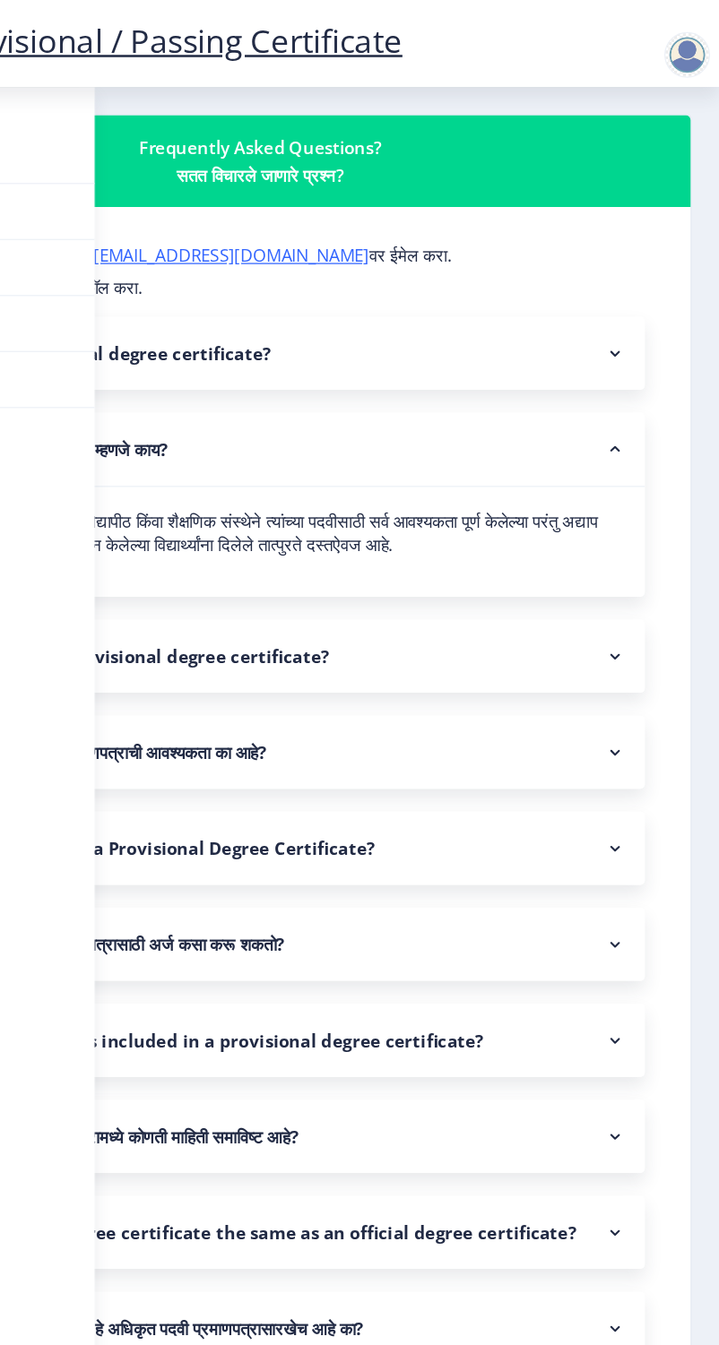
click at [709, 42] on div at bounding box center [694, 43] width 36 height 36
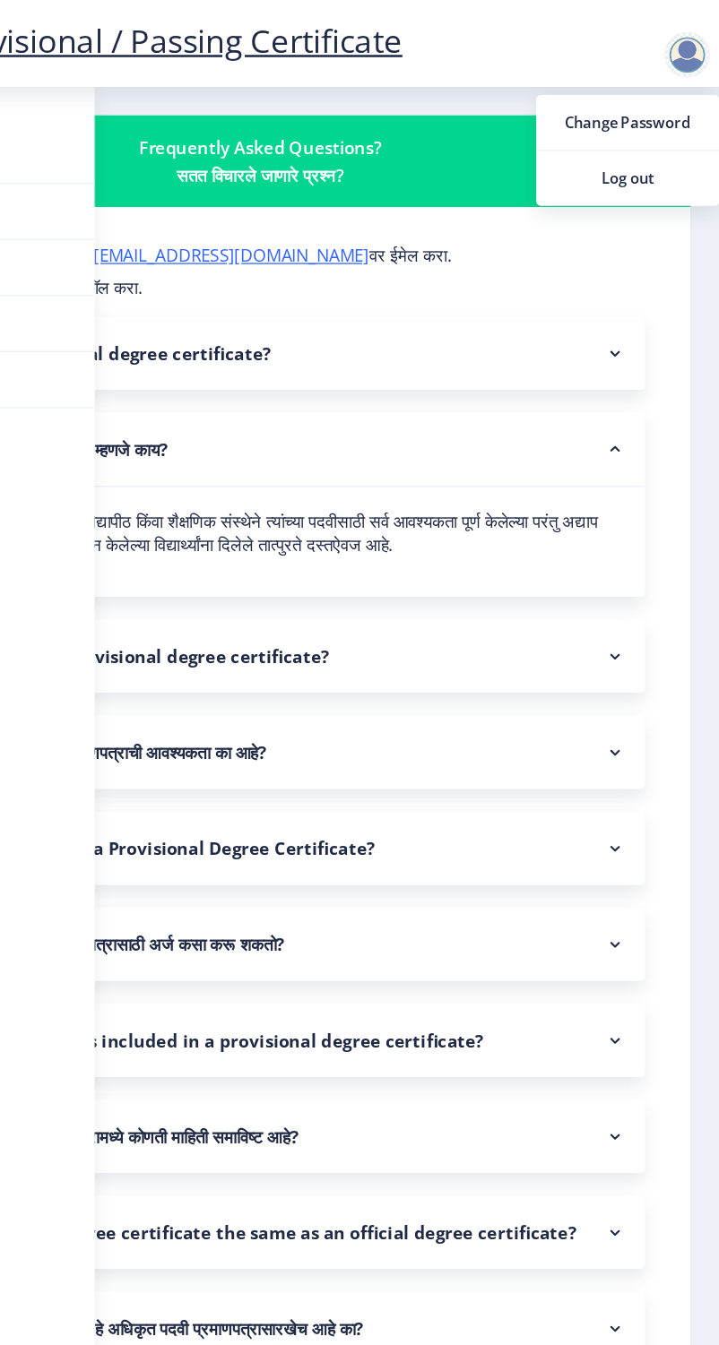
click at [668, 148] on span "Log out" at bounding box center [647, 140] width 115 height 22
